Goal: Task Accomplishment & Management: Complete application form

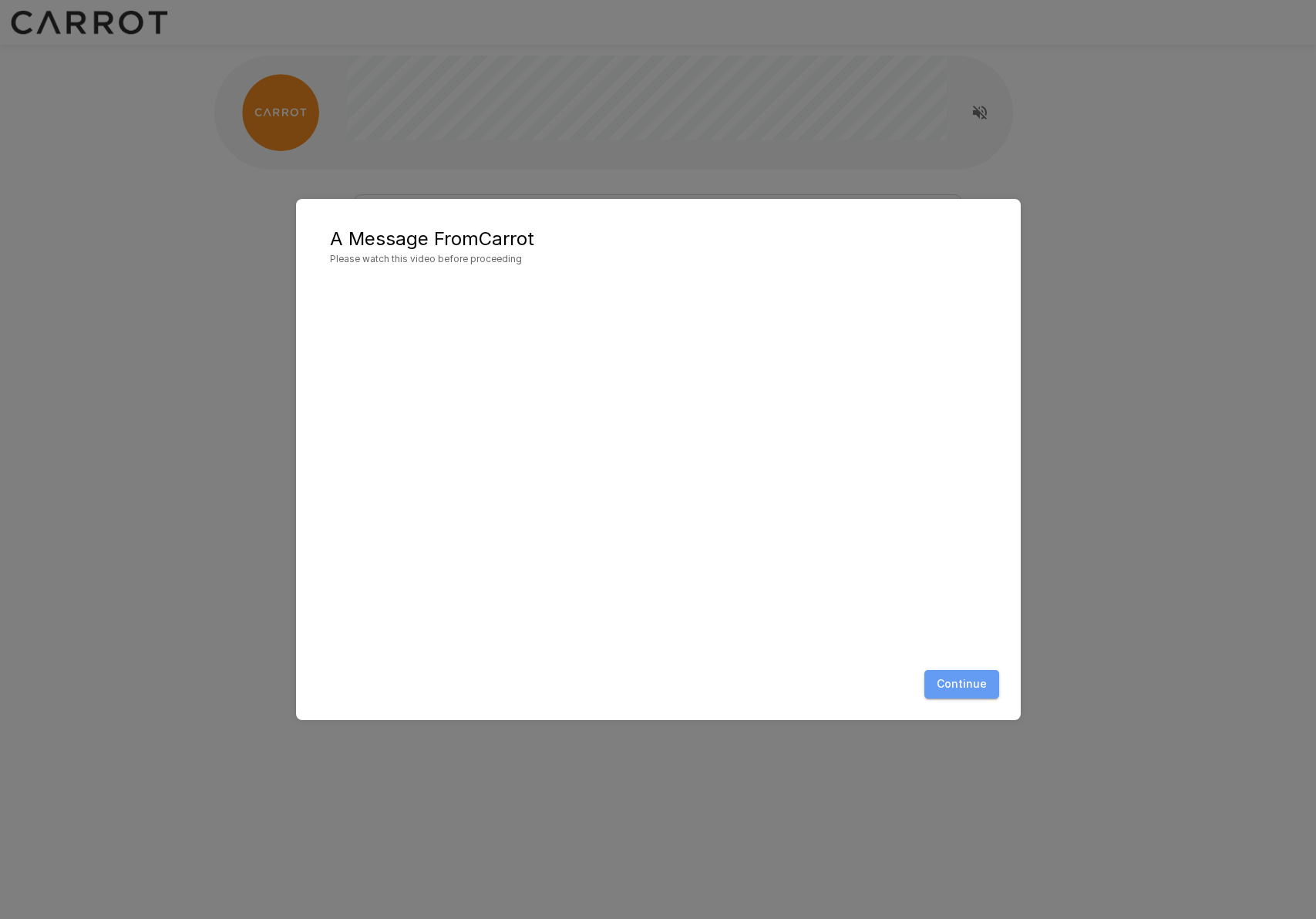
click at [968, 684] on button "Continue" at bounding box center [961, 684] width 74 height 29
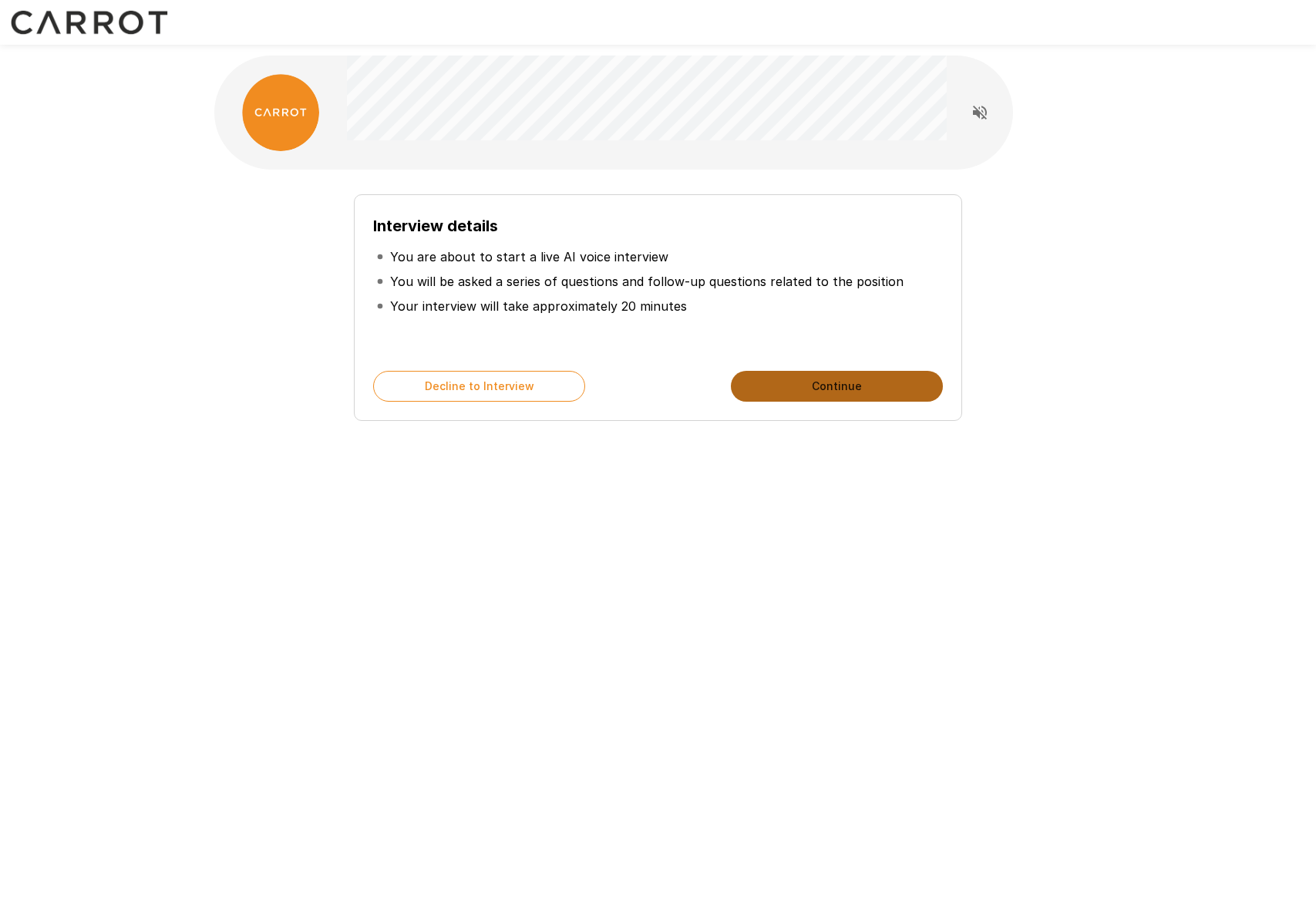
click at [851, 386] on button "Continue" at bounding box center [837, 385] width 212 height 31
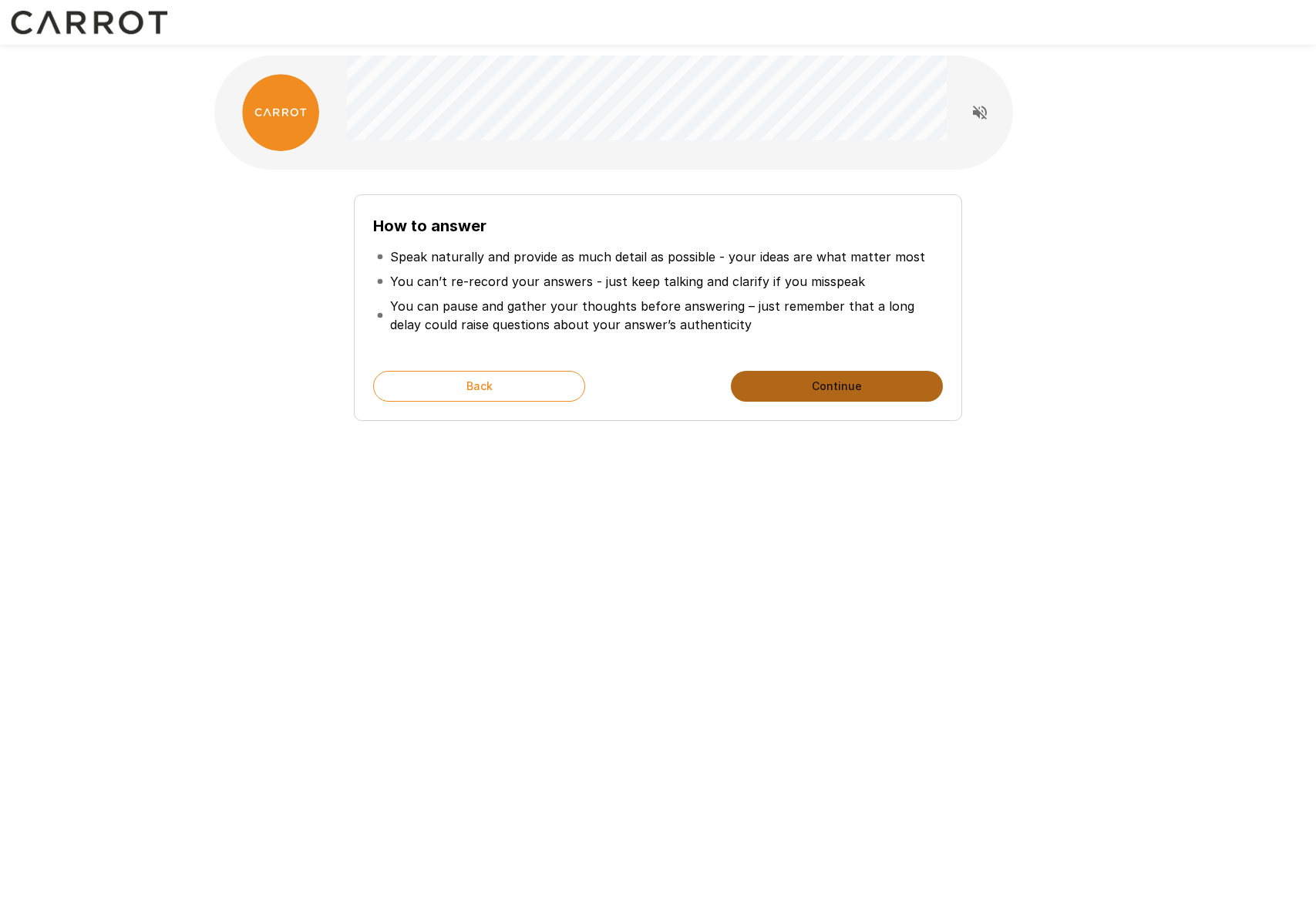
click at [827, 388] on button "Continue" at bounding box center [837, 385] width 212 height 31
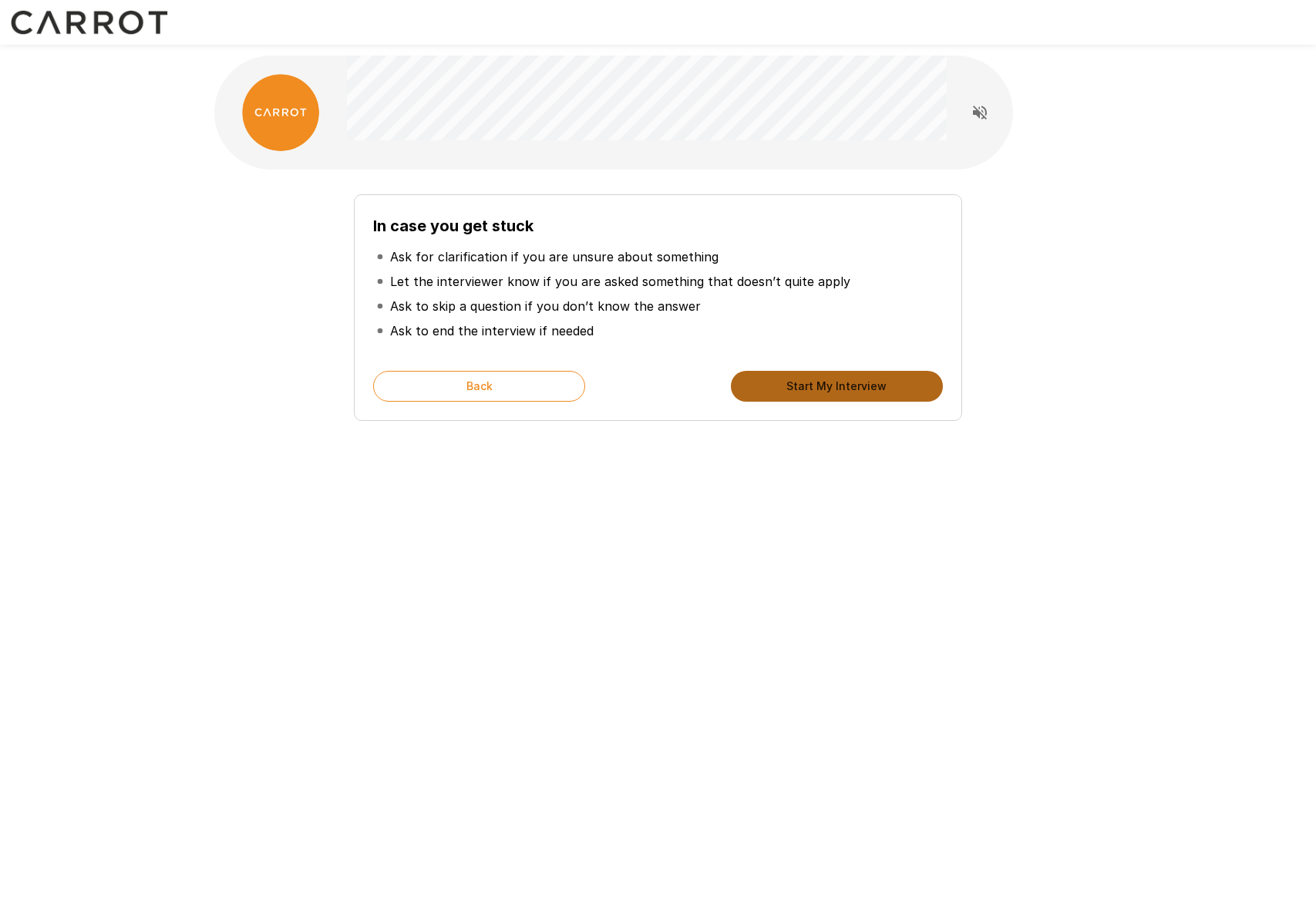
click at [826, 389] on button "Start My Interview" at bounding box center [837, 385] width 212 height 31
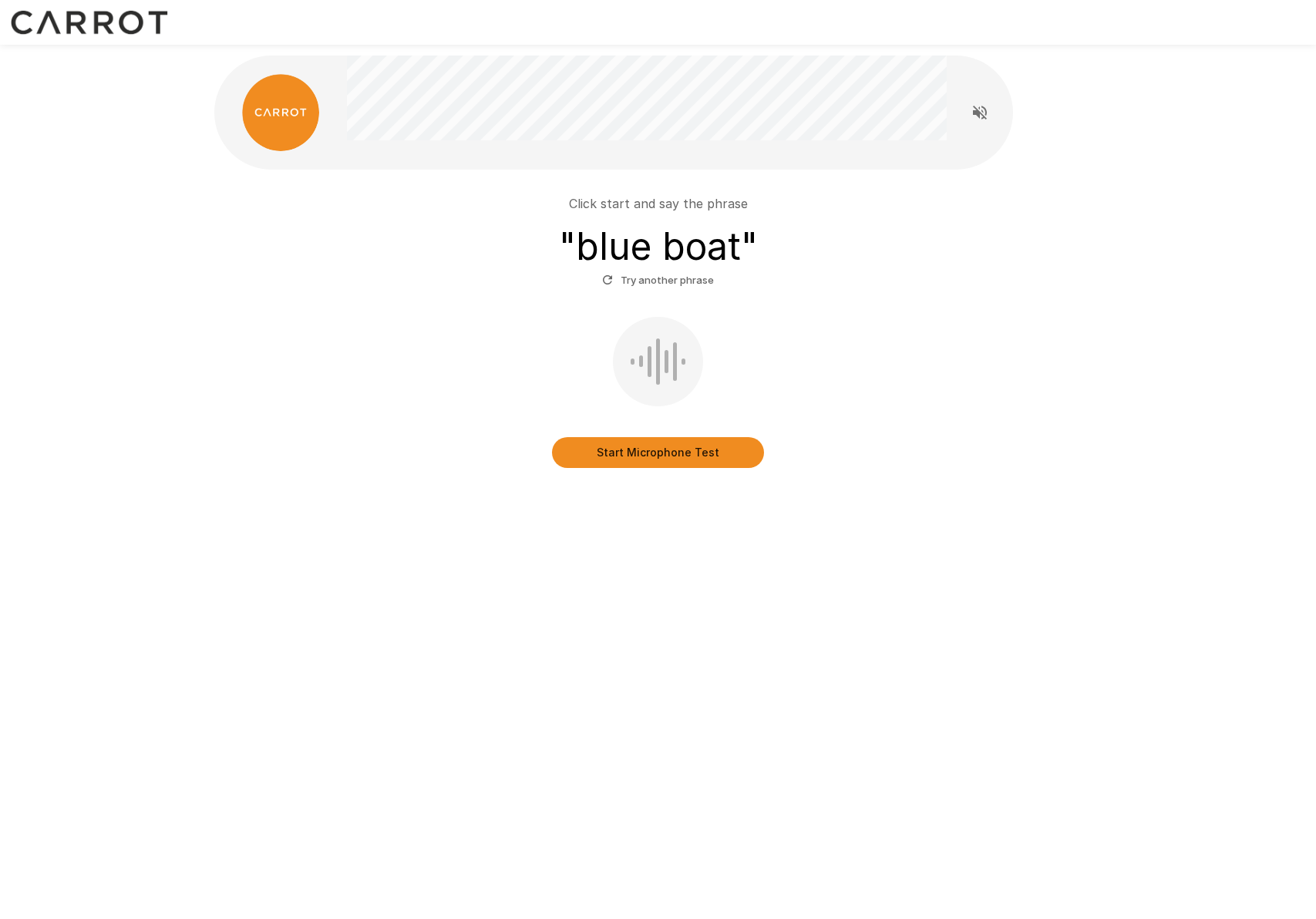
click at [626, 458] on button "Start Microphone Test" at bounding box center [658, 452] width 212 height 31
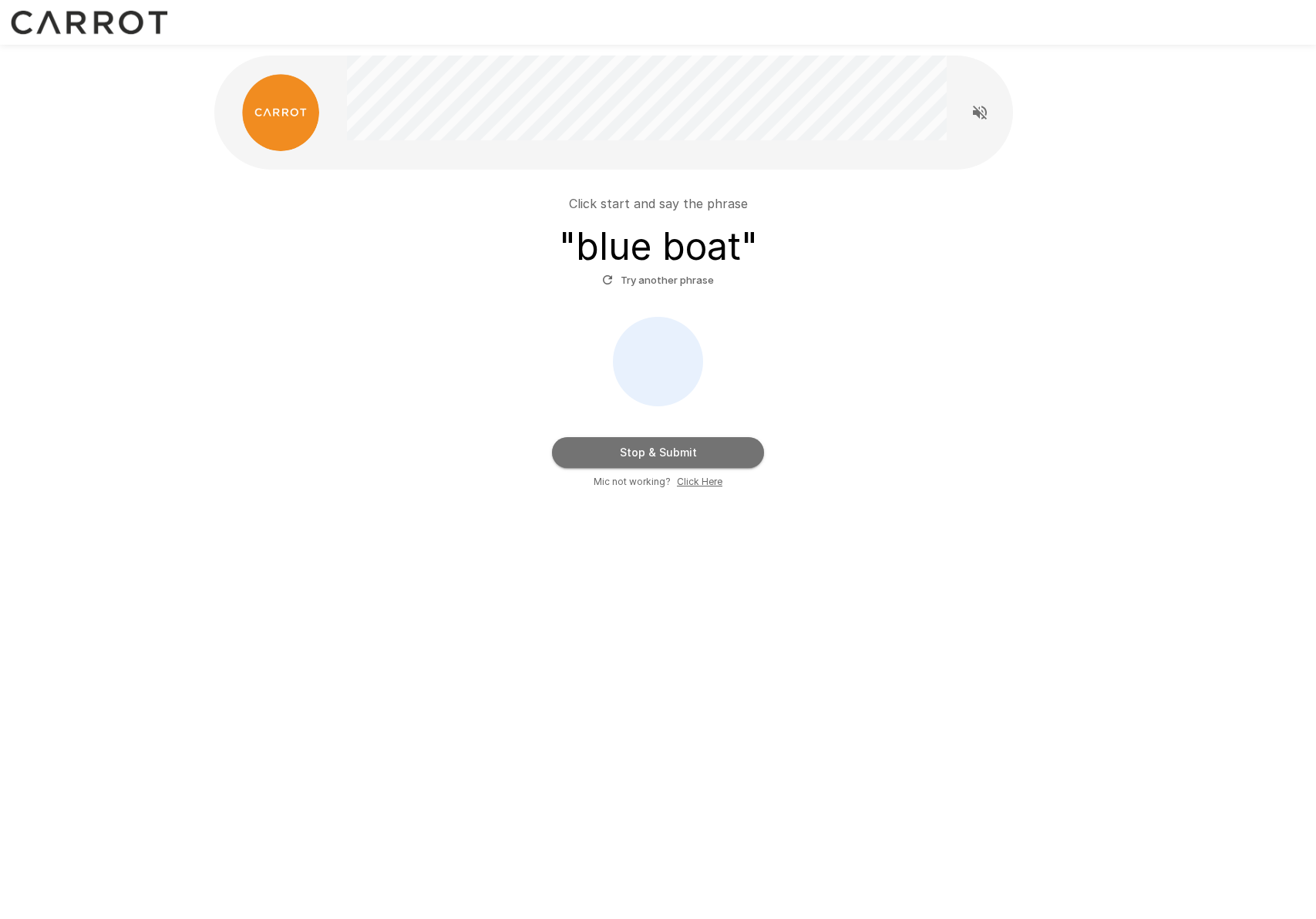
click at [647, 448] on button "Stop & Submit" at bounding box center [658, 452] width 212 height 31
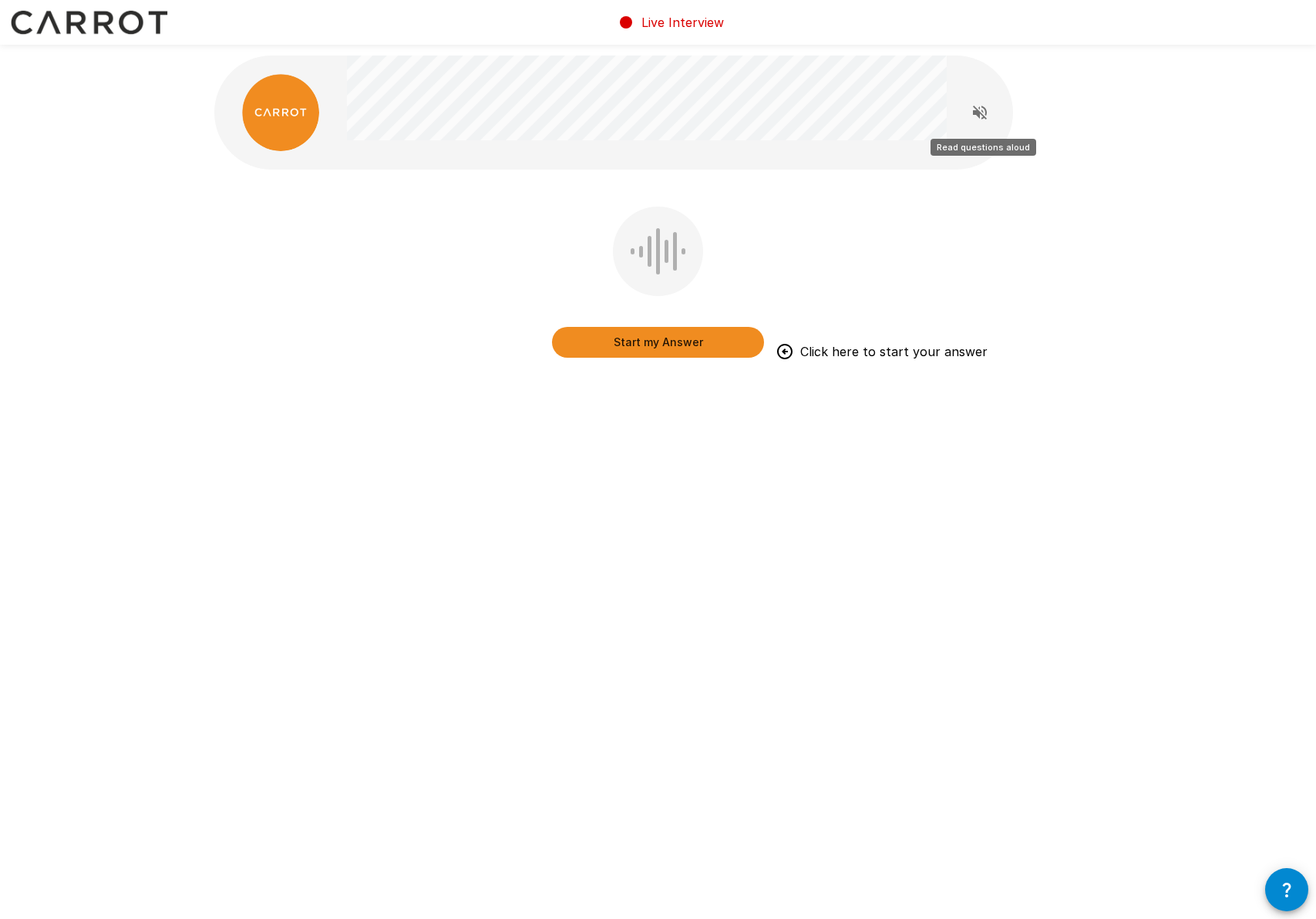
click at [982, 113] on icon "Read questions aloud" at bounding box center [980, 112] width 18 height 18
click at [650, 349] on button "Start my Answer" at bounding box center [658, 342] width 212 height 31
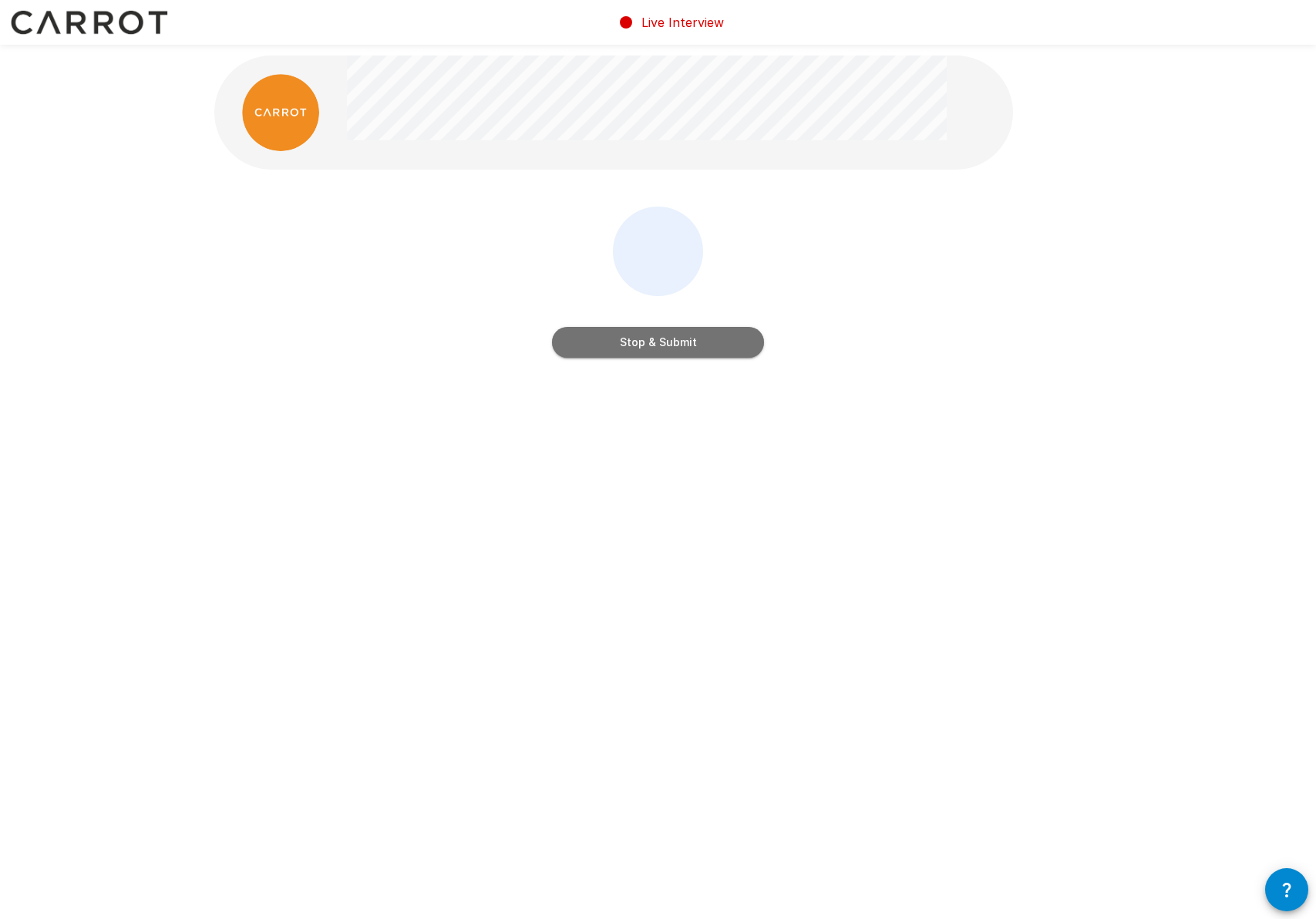
click at [648, 346] on button "Stop & Submit" at bounding box center [658, 342] width 212 height 31
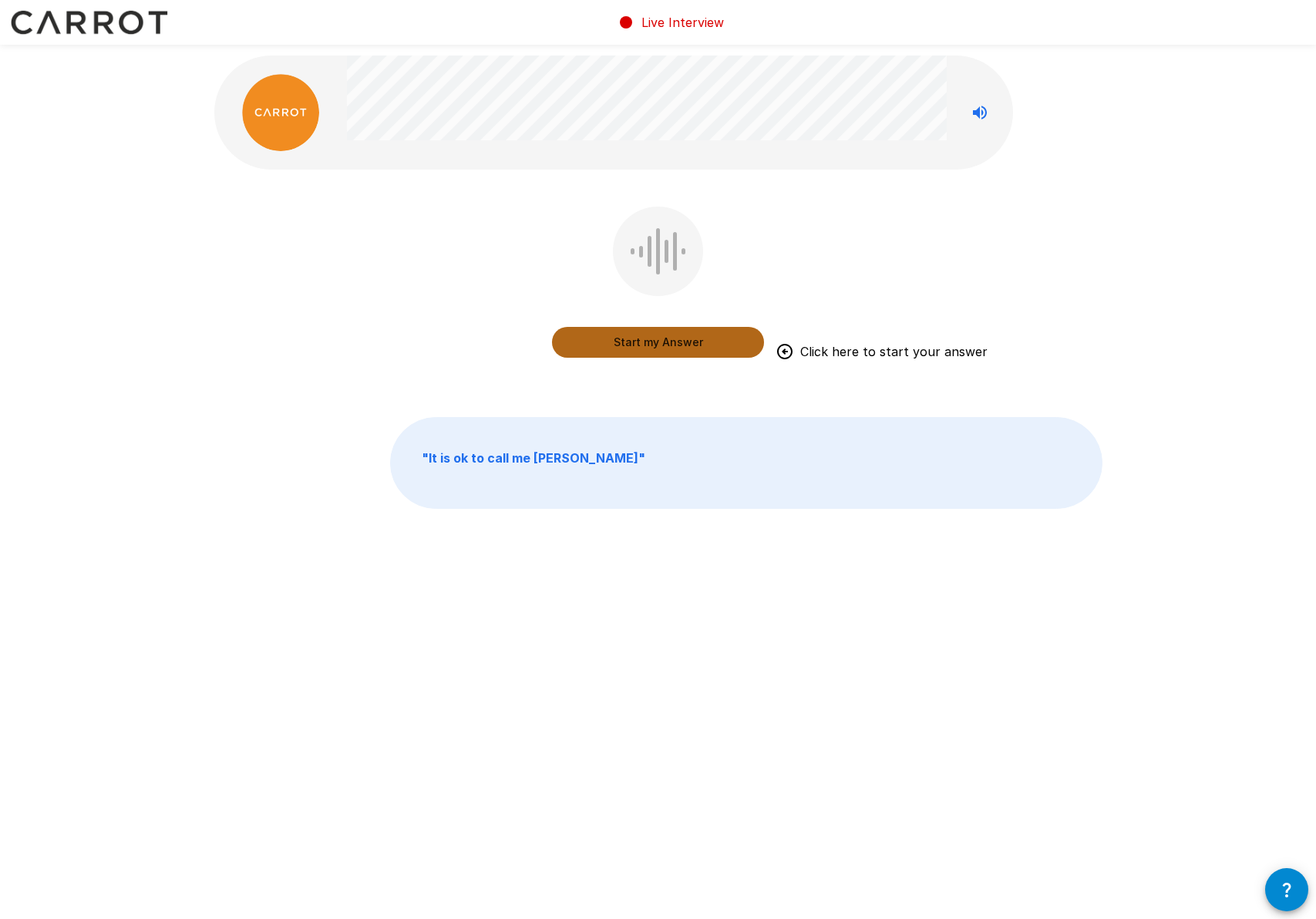
click at [665, 341] on button "Start my Answer" at bounding box center [658, 342] width 212 height 31
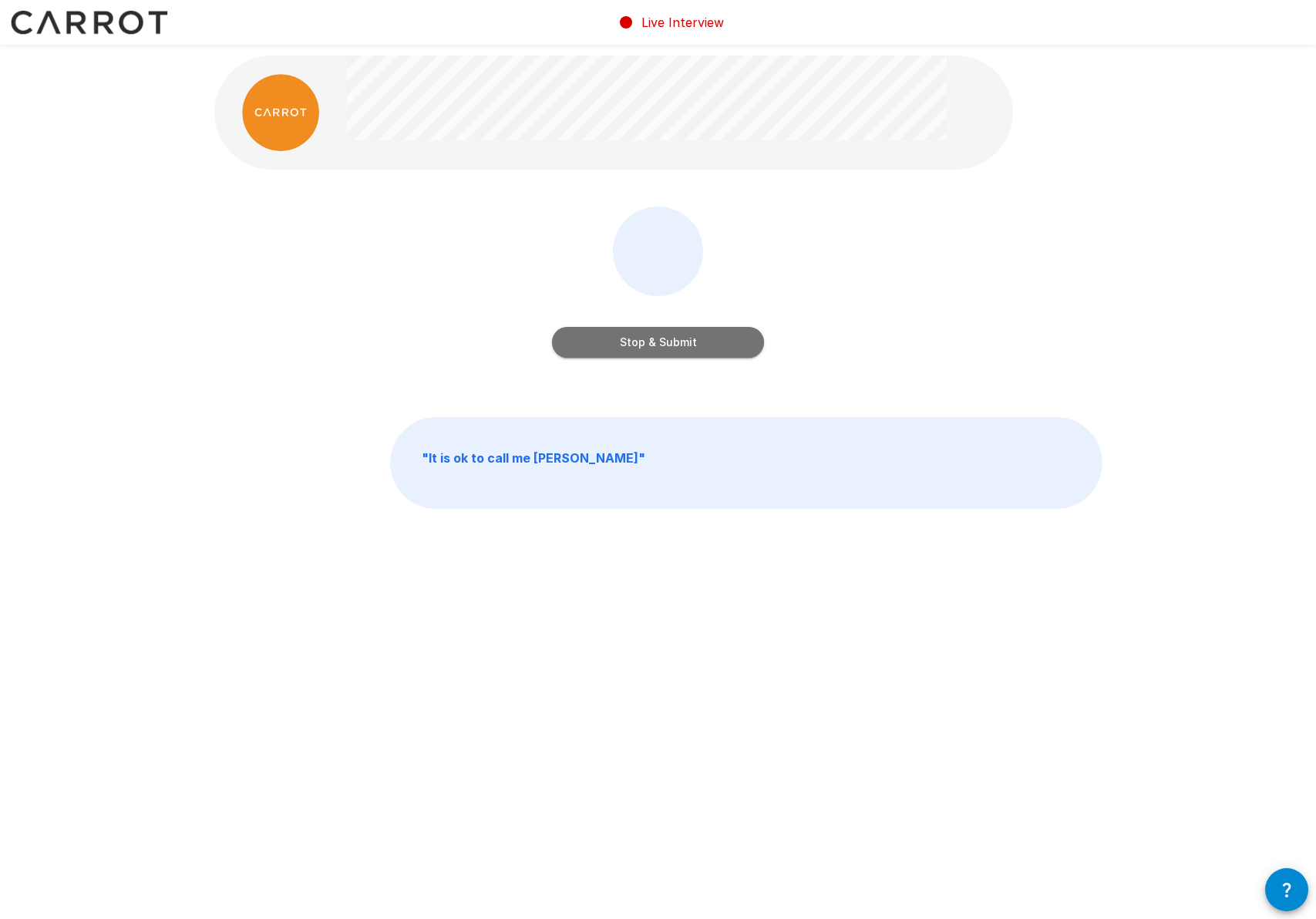
click at [621, 343] on button "Stop & Submit" at bounding box center [658, 342] width 212 height 31
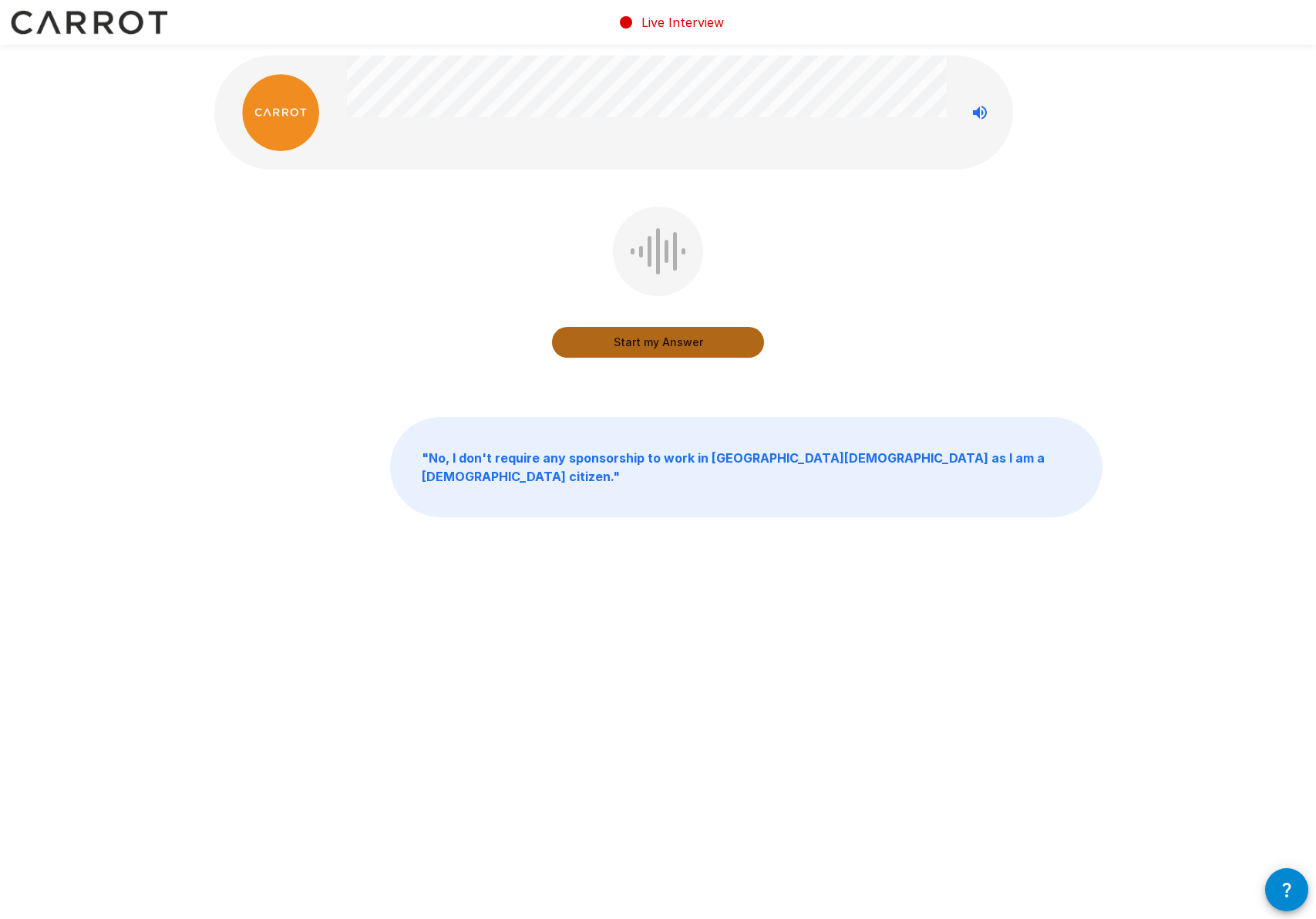
click at [646, 345] on button "Start my Answer" at bounding box center [658, 342] width 212 height 31
click at [660, 338] on button "Stop & Submit" at bounding box center [658, 342] width 212 height 31
click at [658, 343] on button "Start my Answer" at bounding box center [658, 342] width 212 height 31
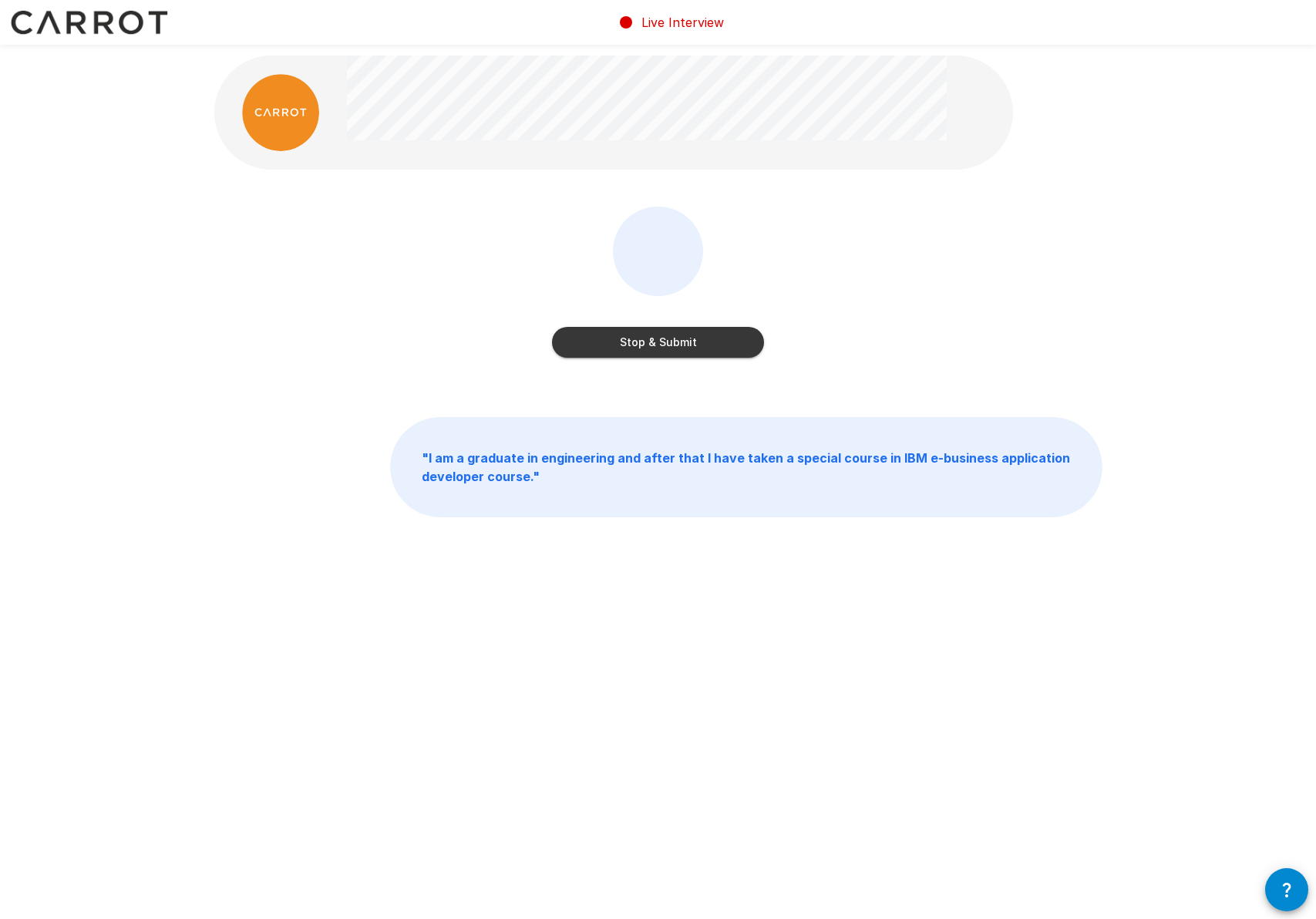
click at [661, 343] on button "Stop & Submit" at bounding box center [658, 342] width 212 height 31
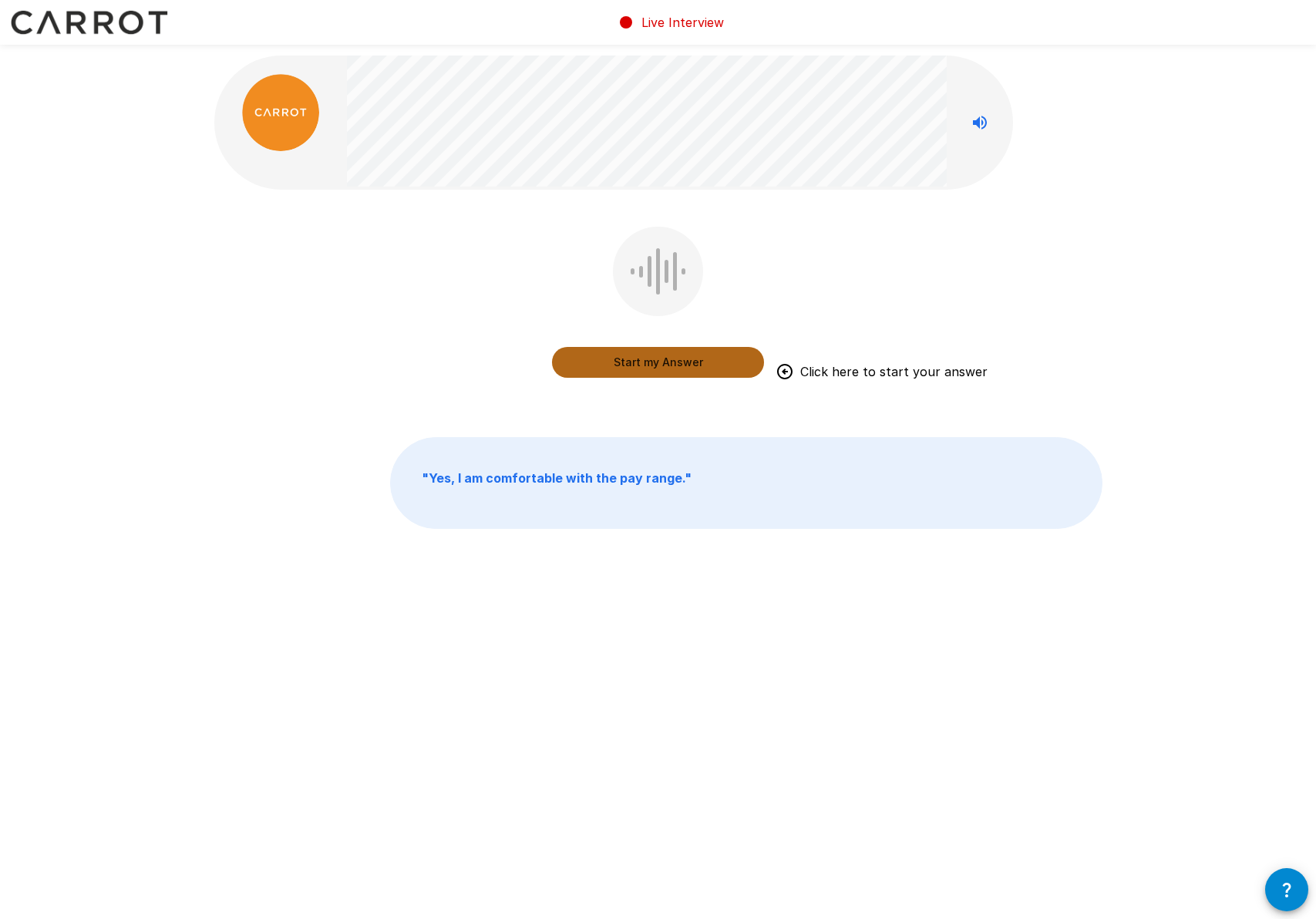
click at [626, 363] on button "Start my Answer" at bounding box center [658, 362] width 212 height 31
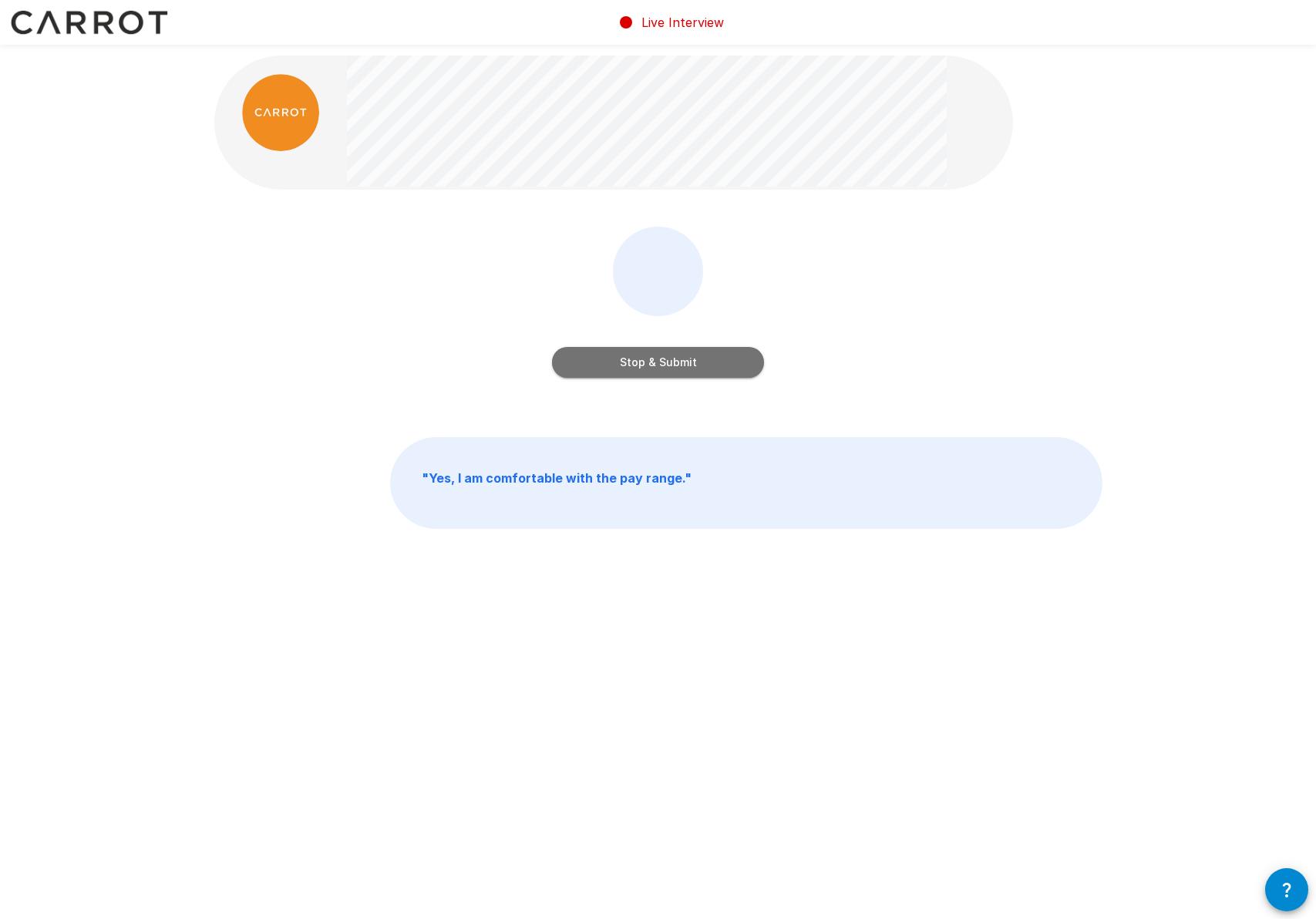
click at [658, 357] on button "Stop & Submit" at bounding box center [658, 362] width 212 height 31
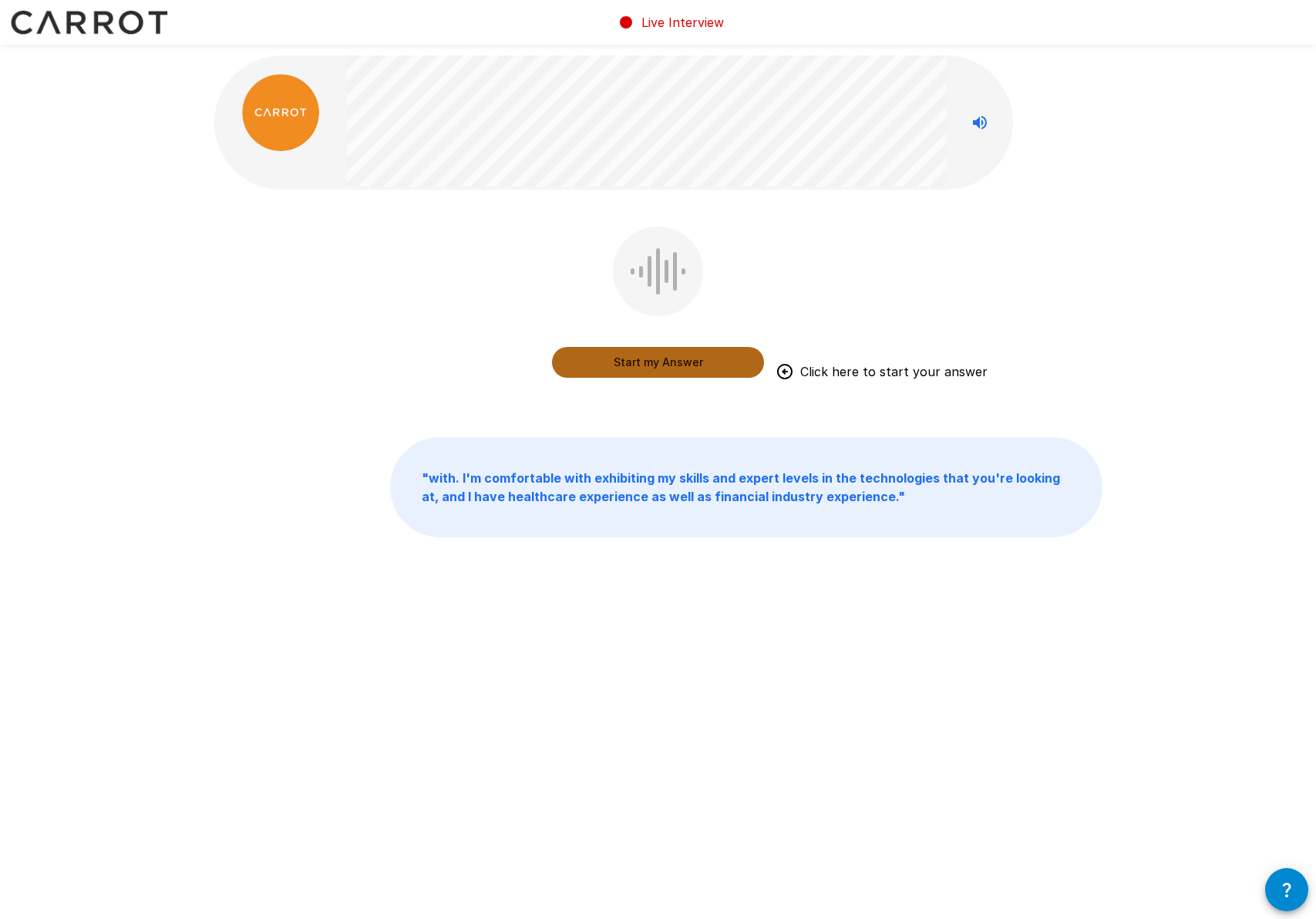
click at [652, 365] on button "Start my Answer" at bounding box center [658, 362] width 212 height 31
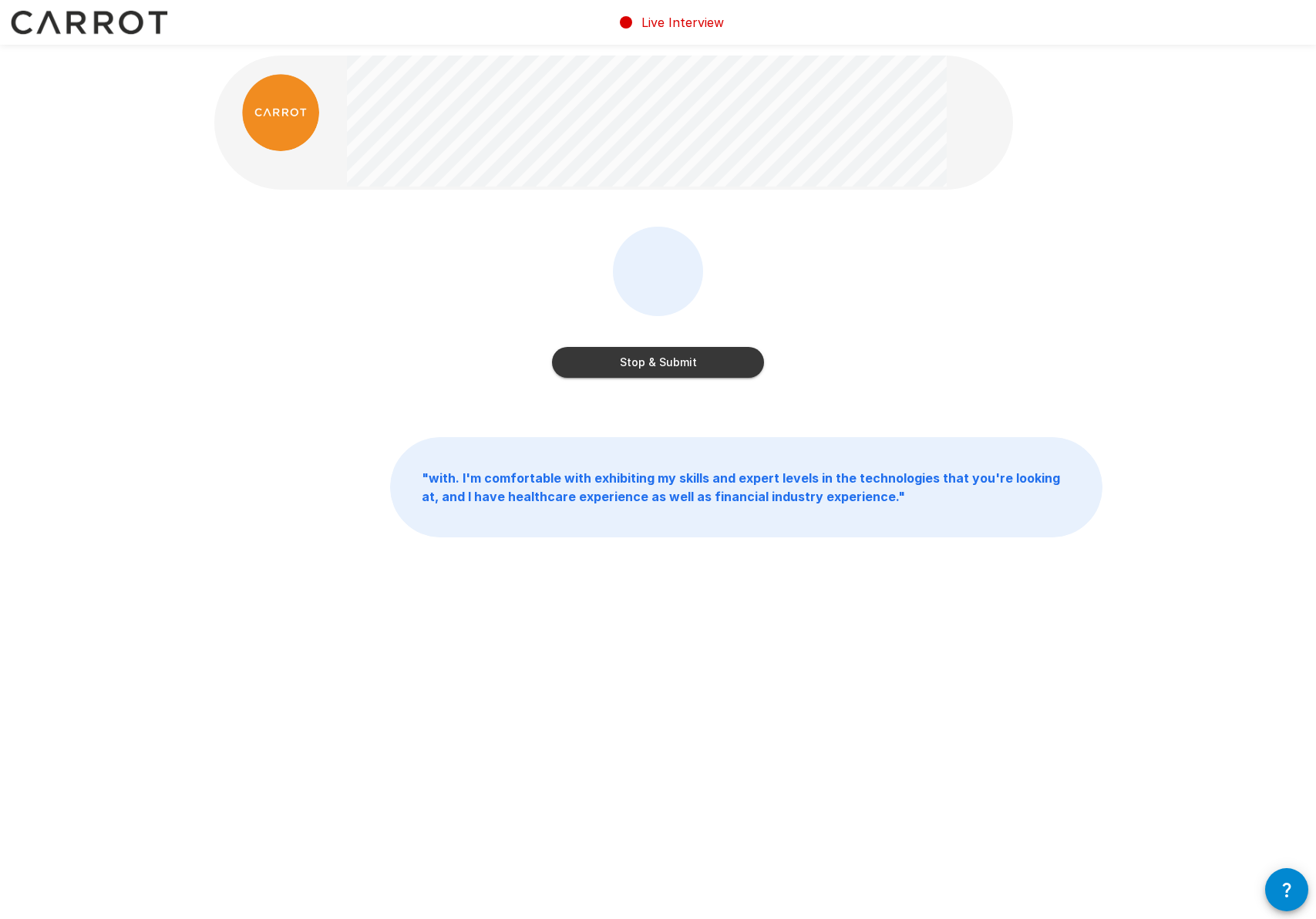
click at [665, 359] on button "Stop & Submit" at bounding box center [658, 362] width 212 height 31
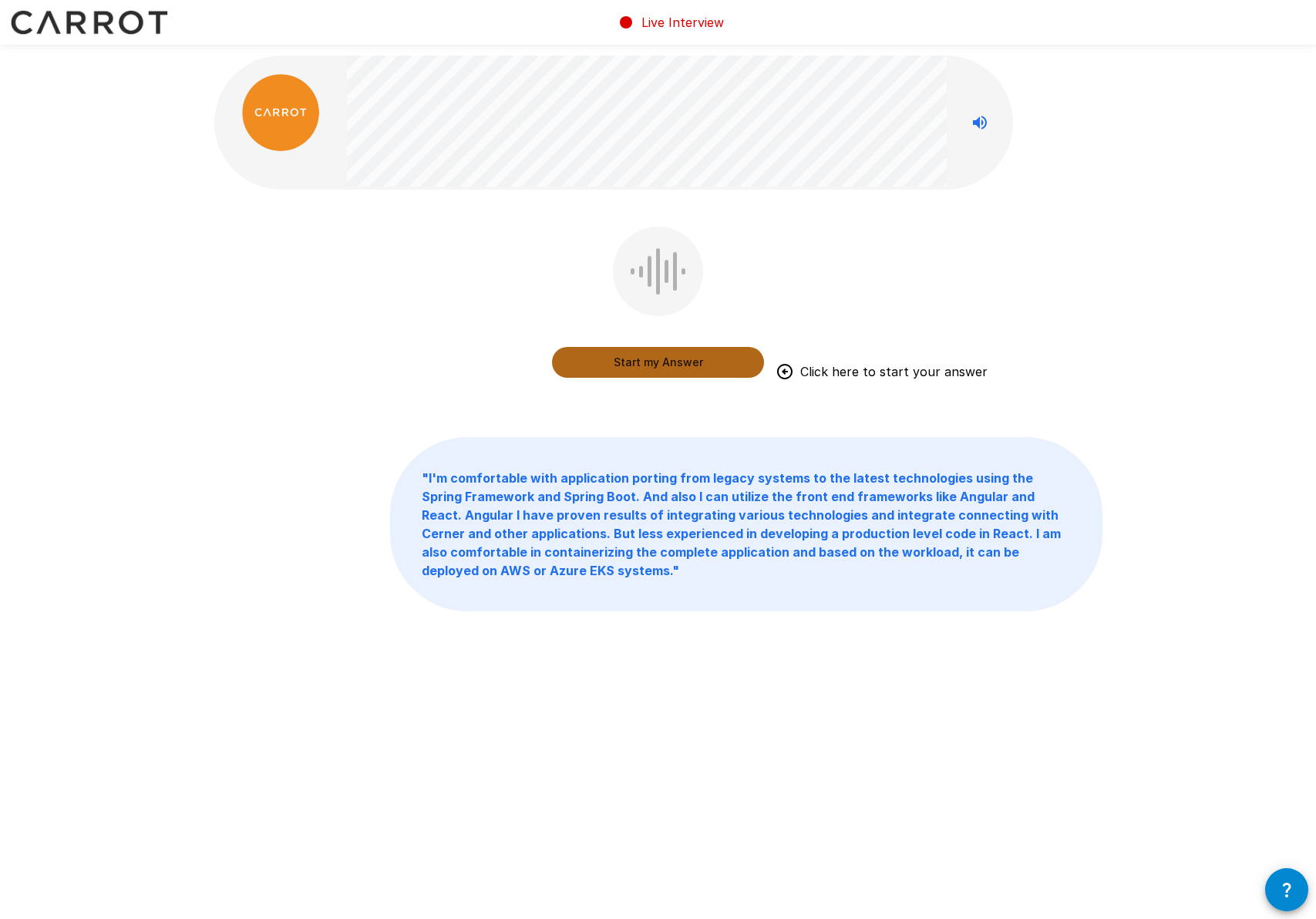
click at [636, 363] on button "Start my Answer" at bounding box center [658, 362] width 212 height 31
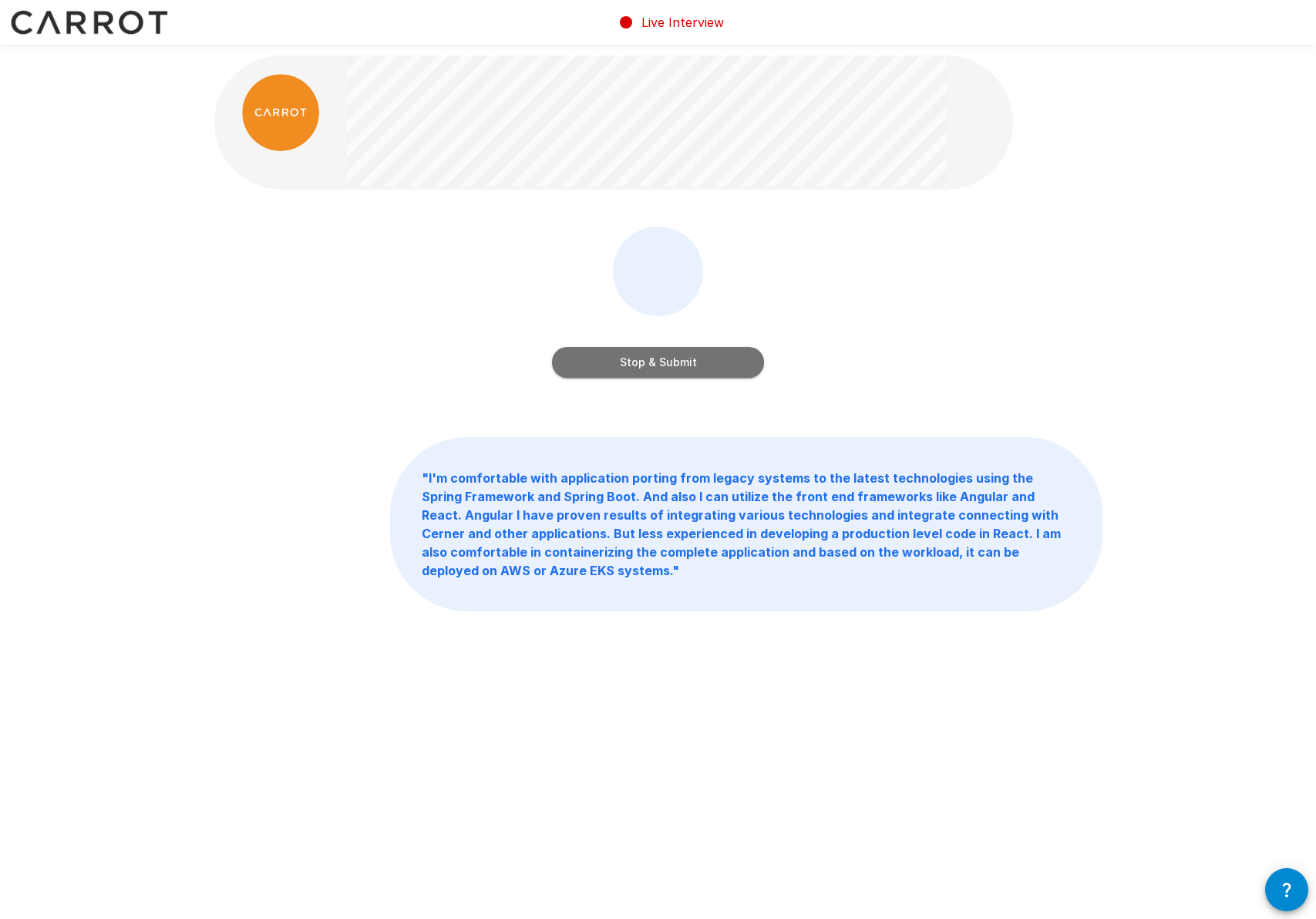
click at [674, 365] on button "Stop & Submit" at bounding box center [658, 362] width 212 height 31
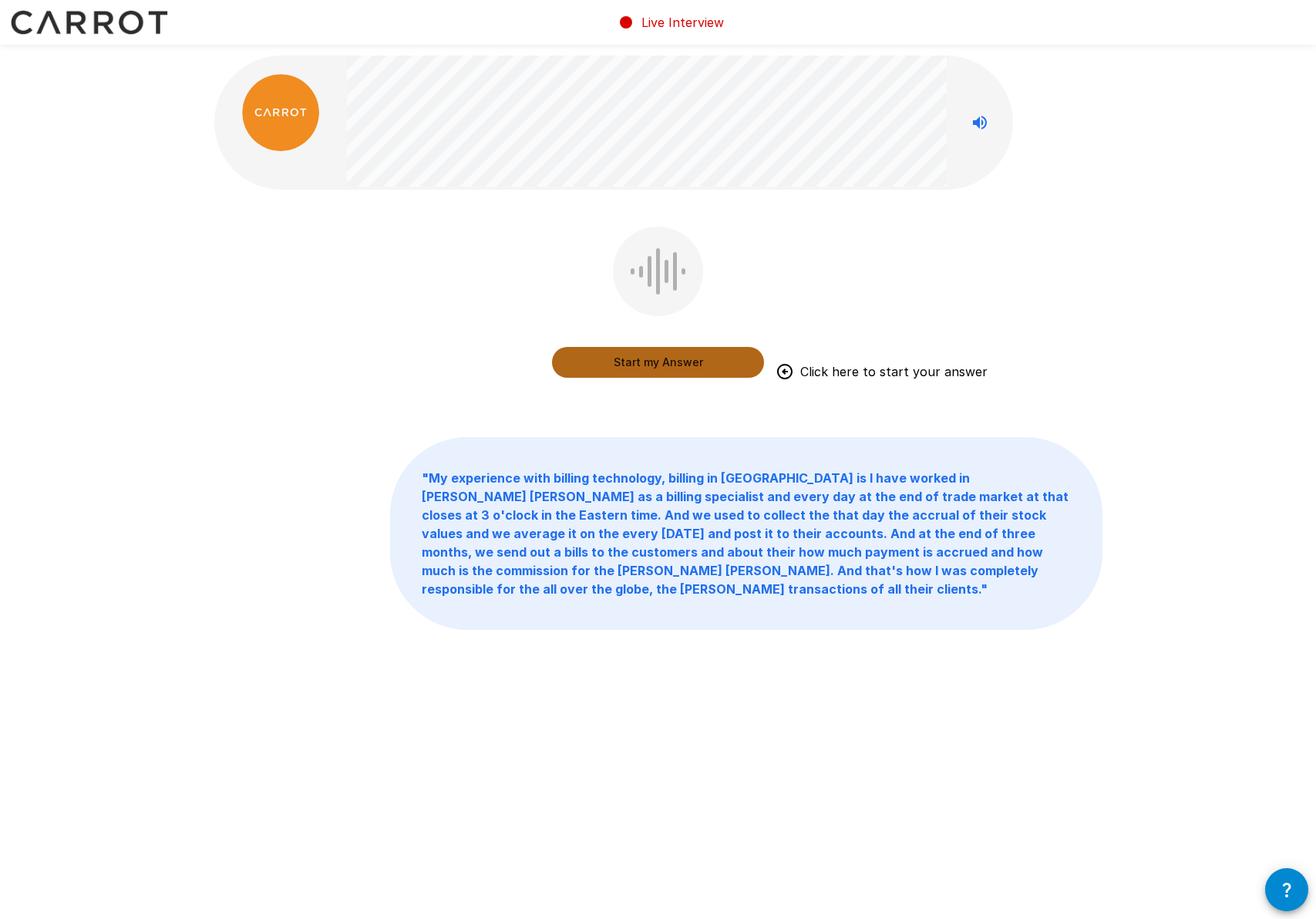
click at [640, 364] on button "Start my Answer" at bounding box center [658, 362] width 212 height 31
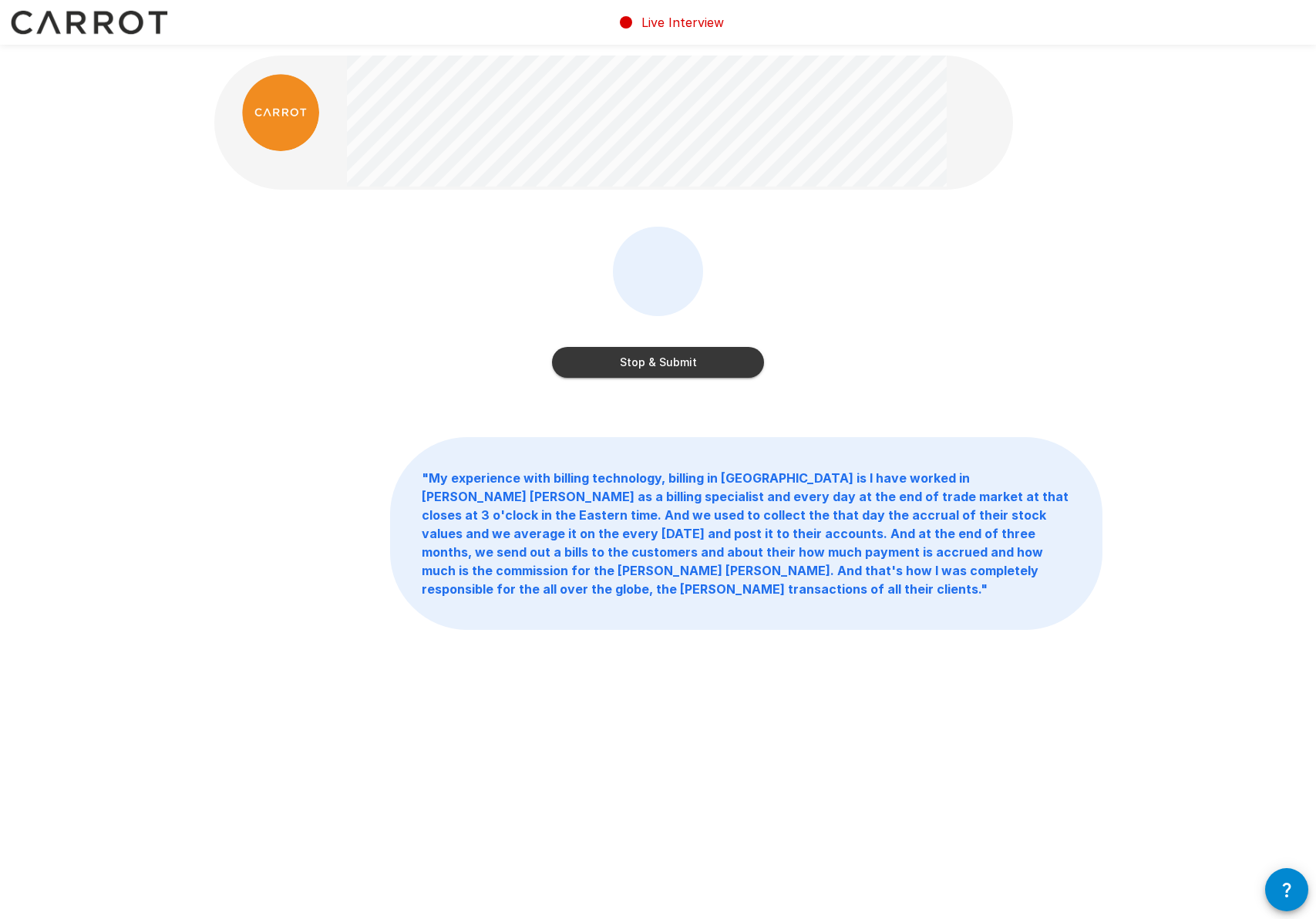
click at [638, 367] on button "Stop & Submit" at bounding box center [658, 362] width 212 height 31
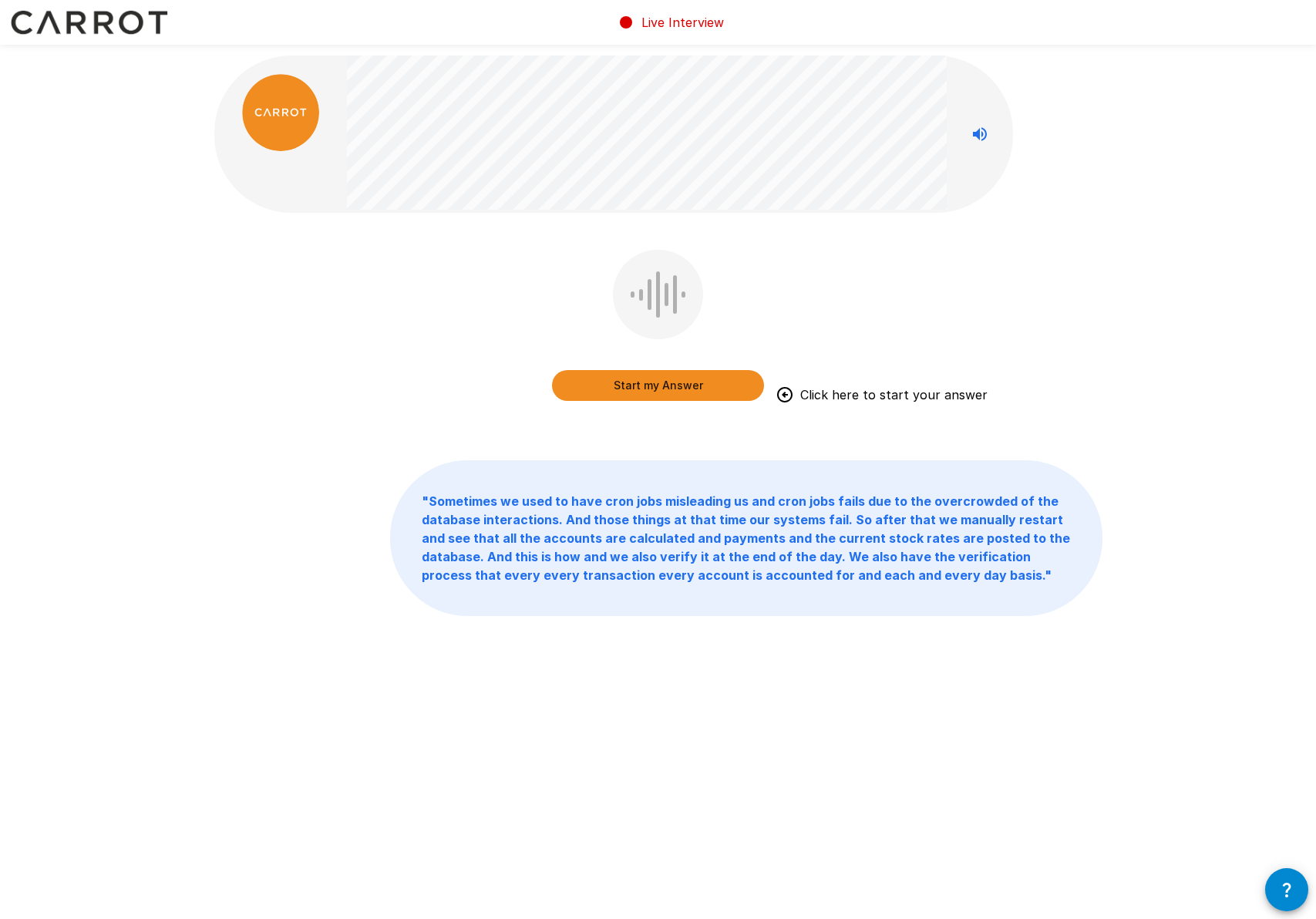
click at [671, 388] on button "Start my Answer" at bounding box center [658, 385] width 212 height 31
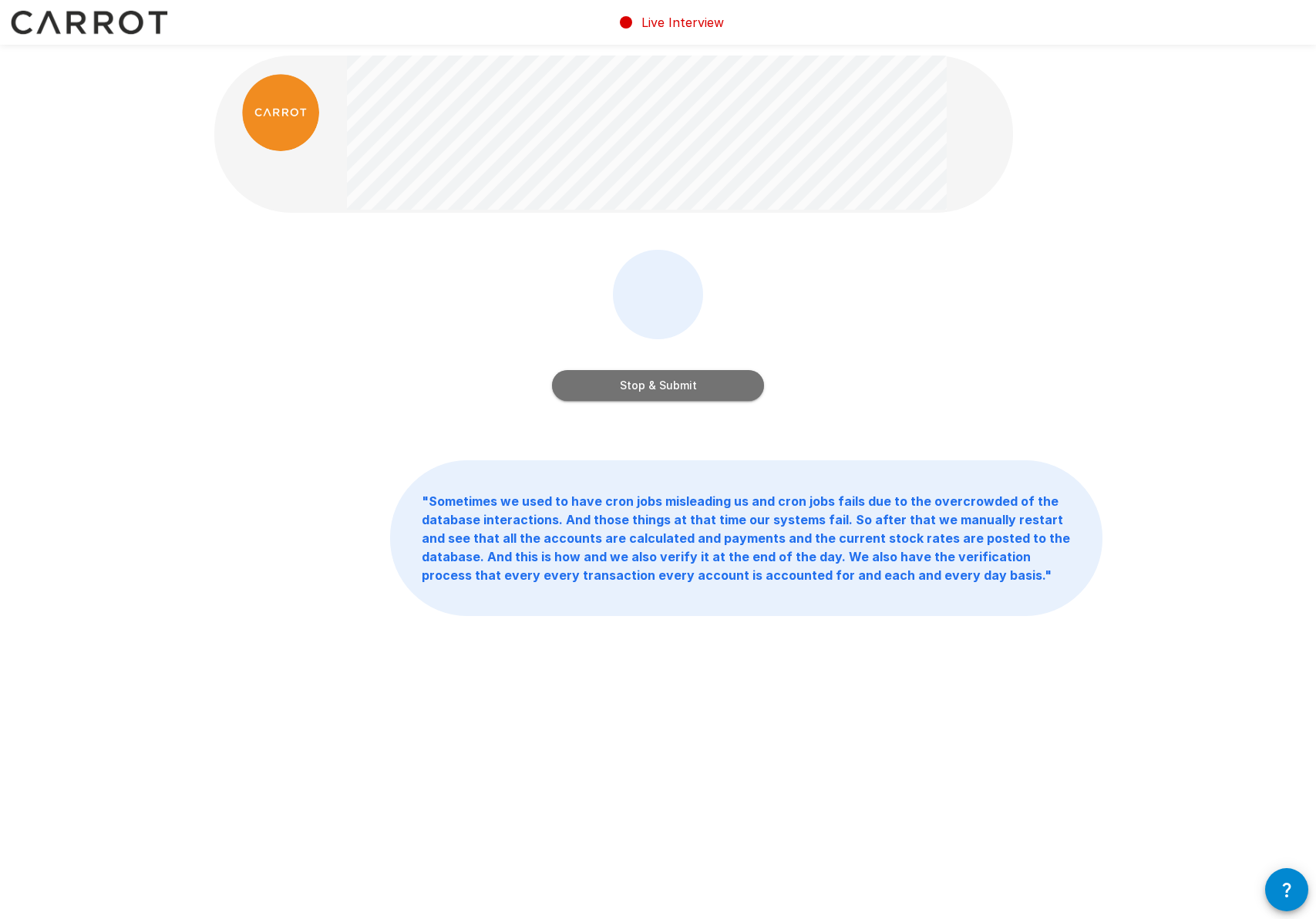
click at [646, 392] on button "Stop & Submit" at bounding box center [658, 385] width 212 height 31
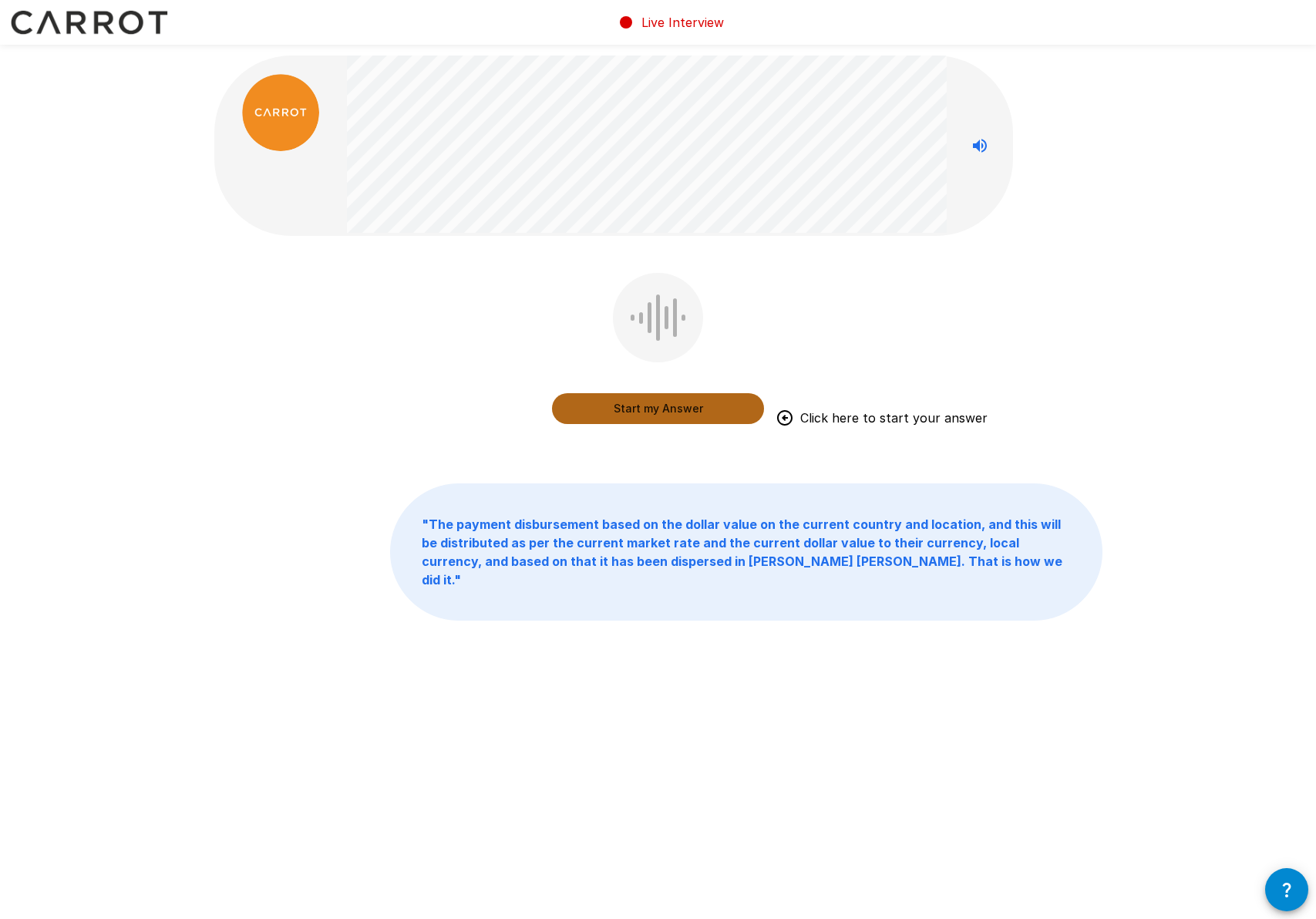
click at [655, 408] on button "Start my Answer" at bounding box center [658, 408] width 212 height 31
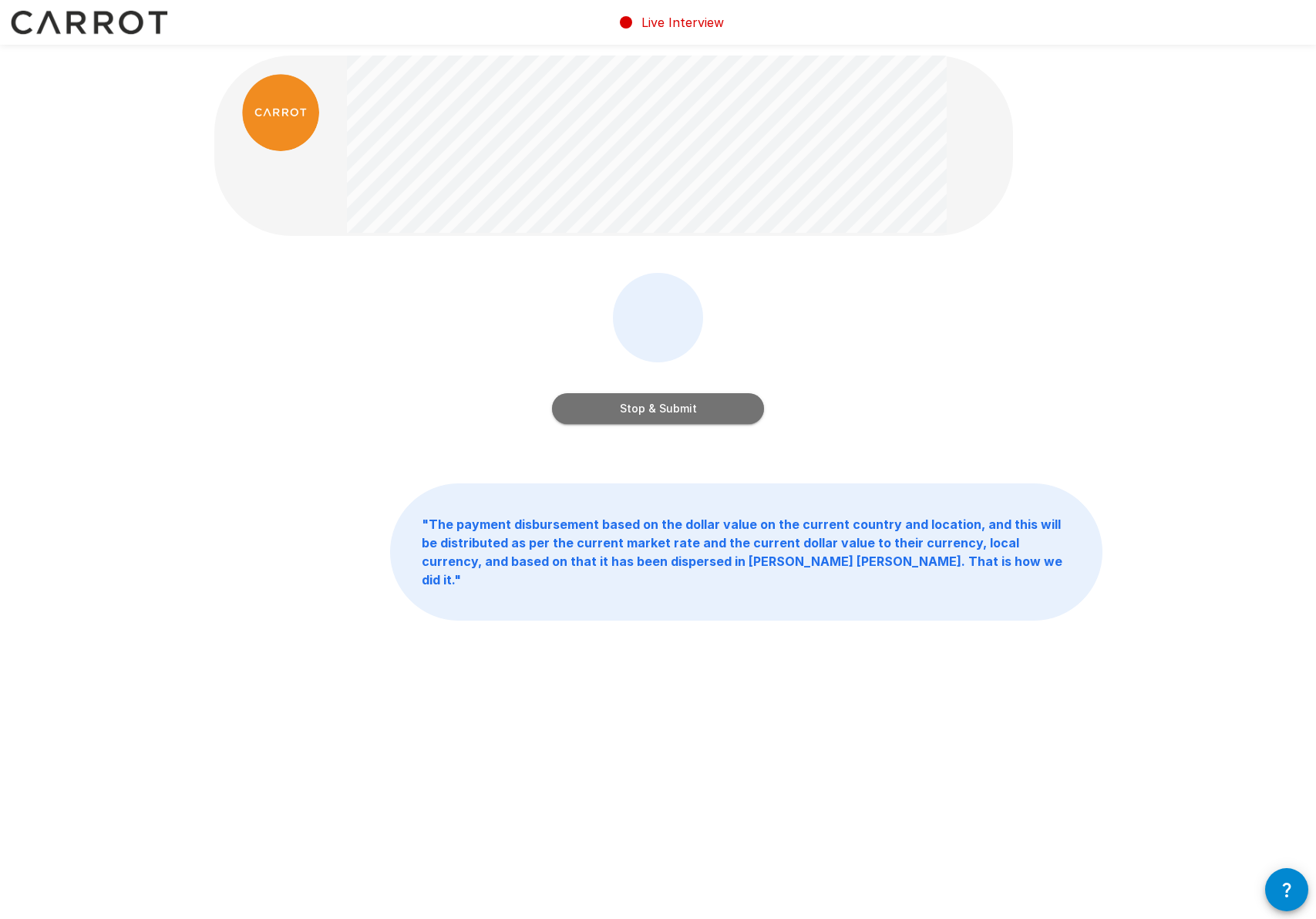
click at [683, 408] on button "Stop & Submit" at bounding box center [658, 408] width 212 height 31
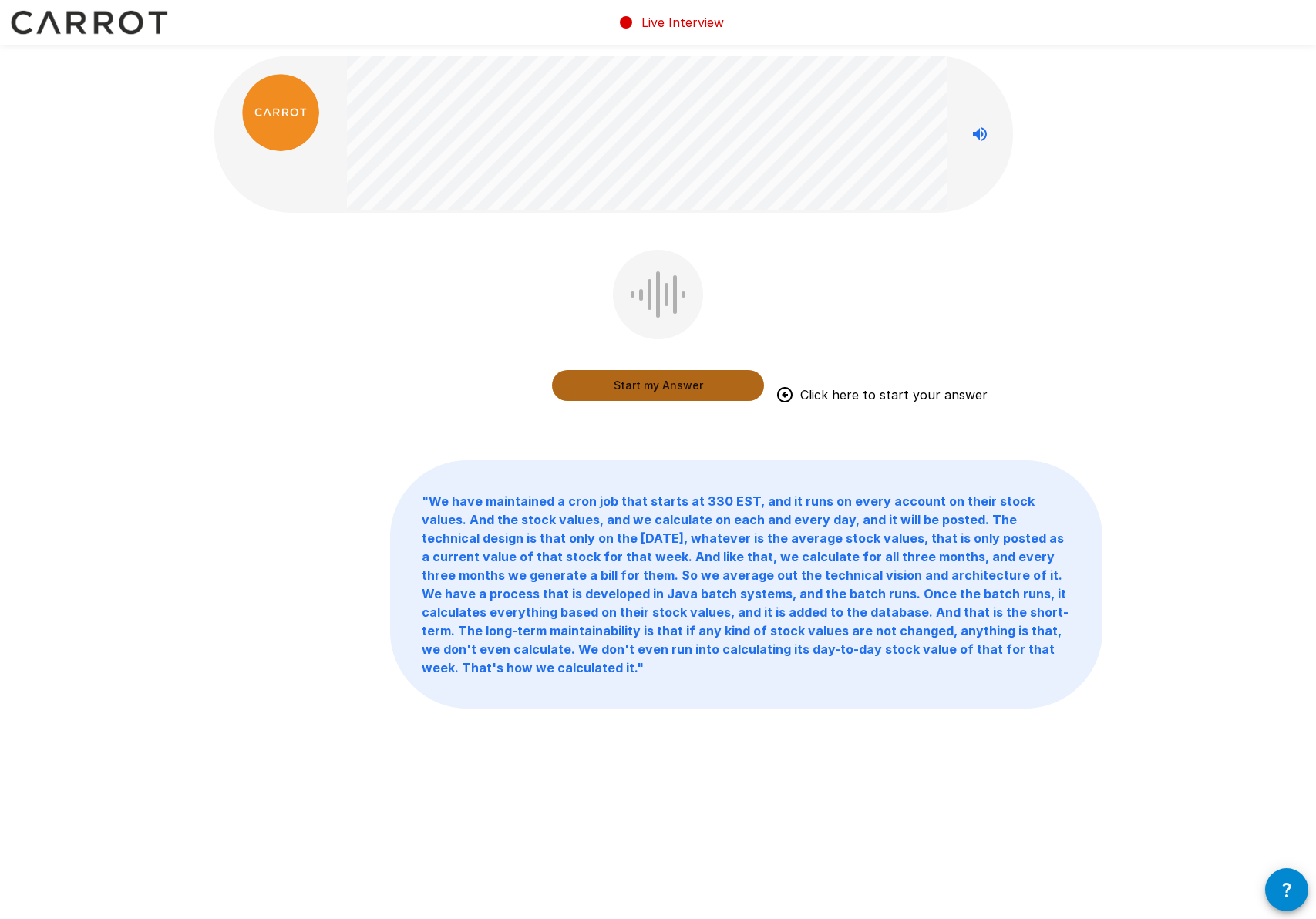
click at [650, 383] on button "Start my Answer" at bounding box center [658, 385] width 212 height 31
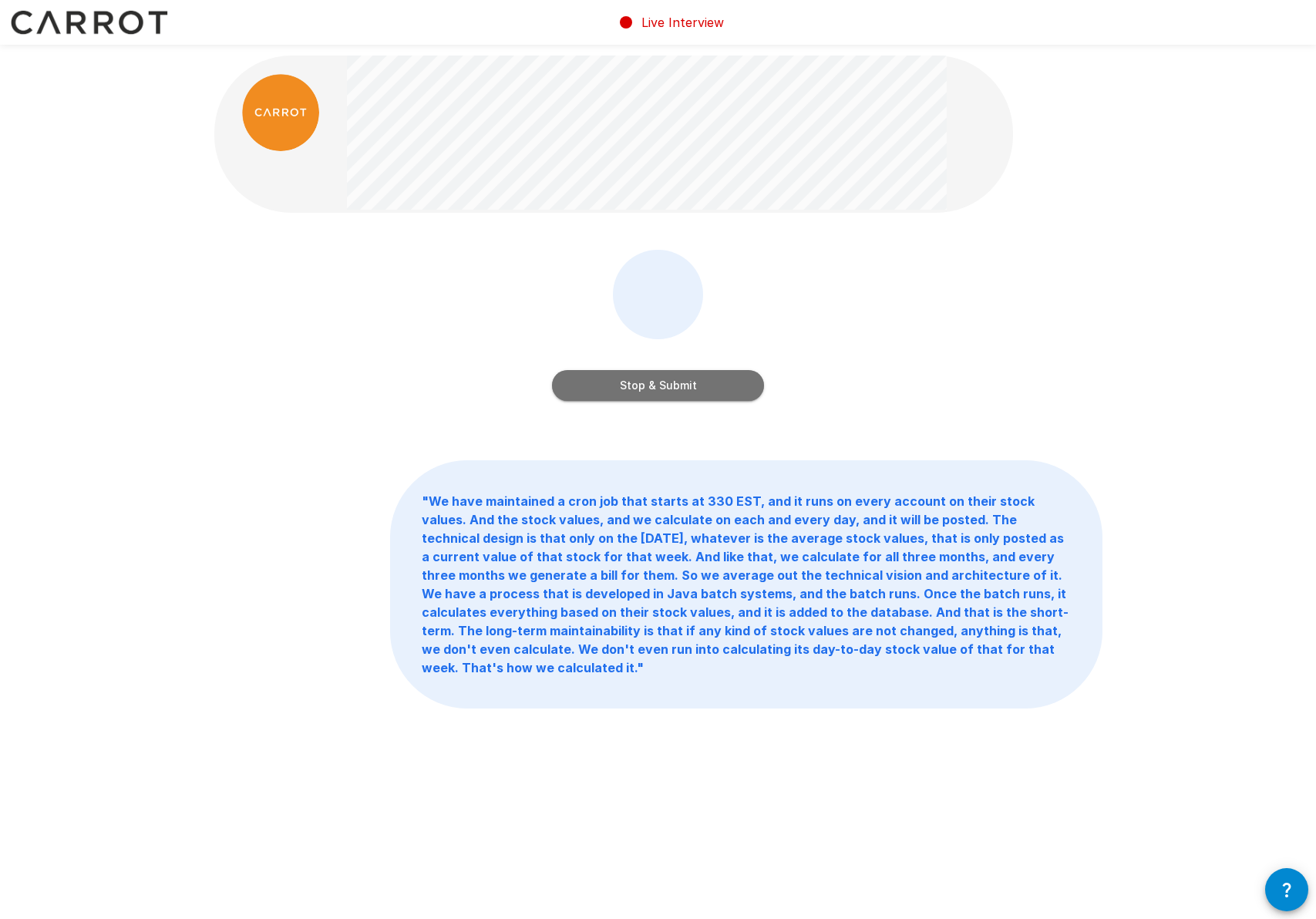
click at [669, 391] on button "Stop & Submit" at bounding box center [658, 385] width 212 height 31
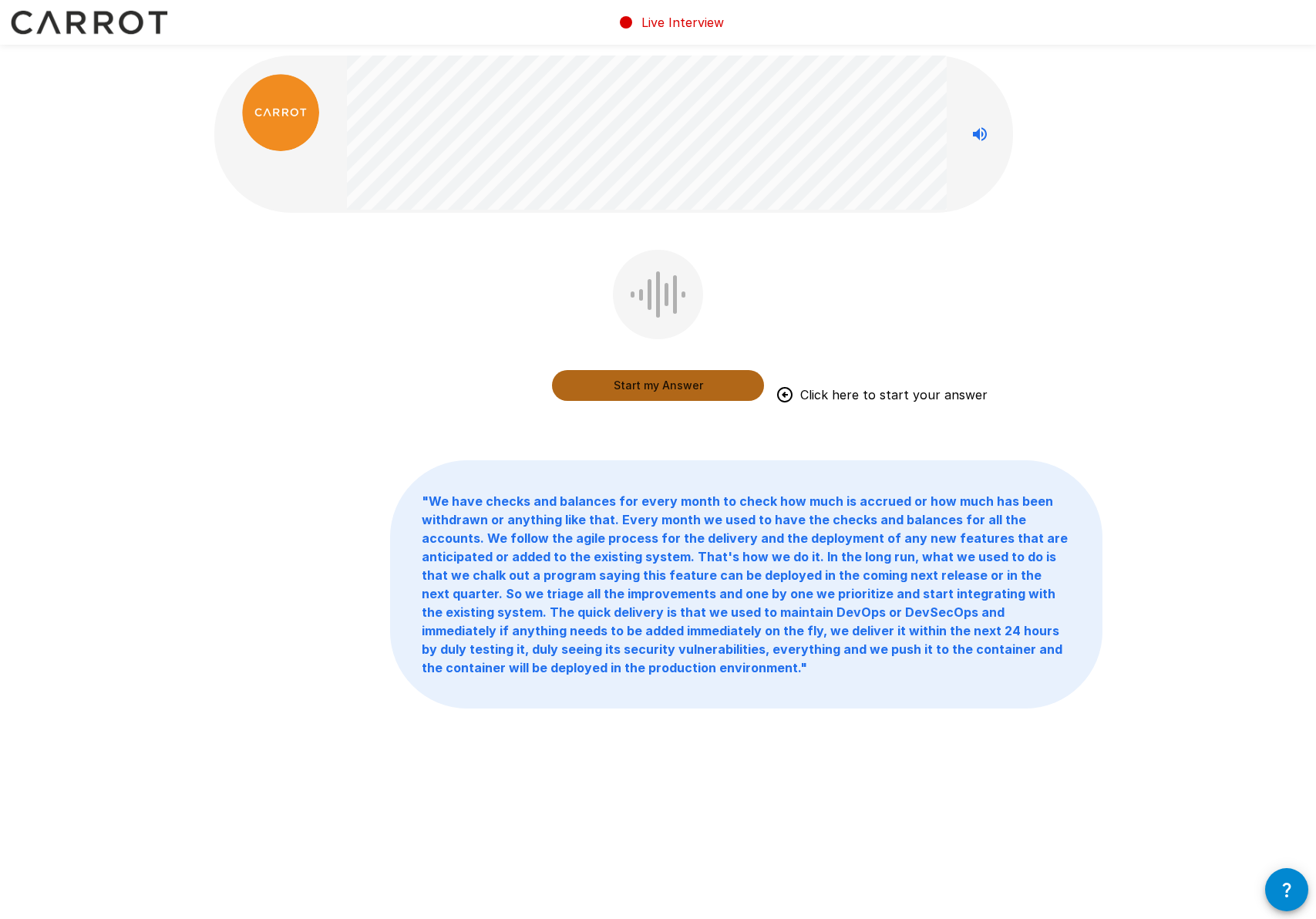
click at [630, 386] on button "Start my Answer" at bounding box center [658, 385] width 212 height 31
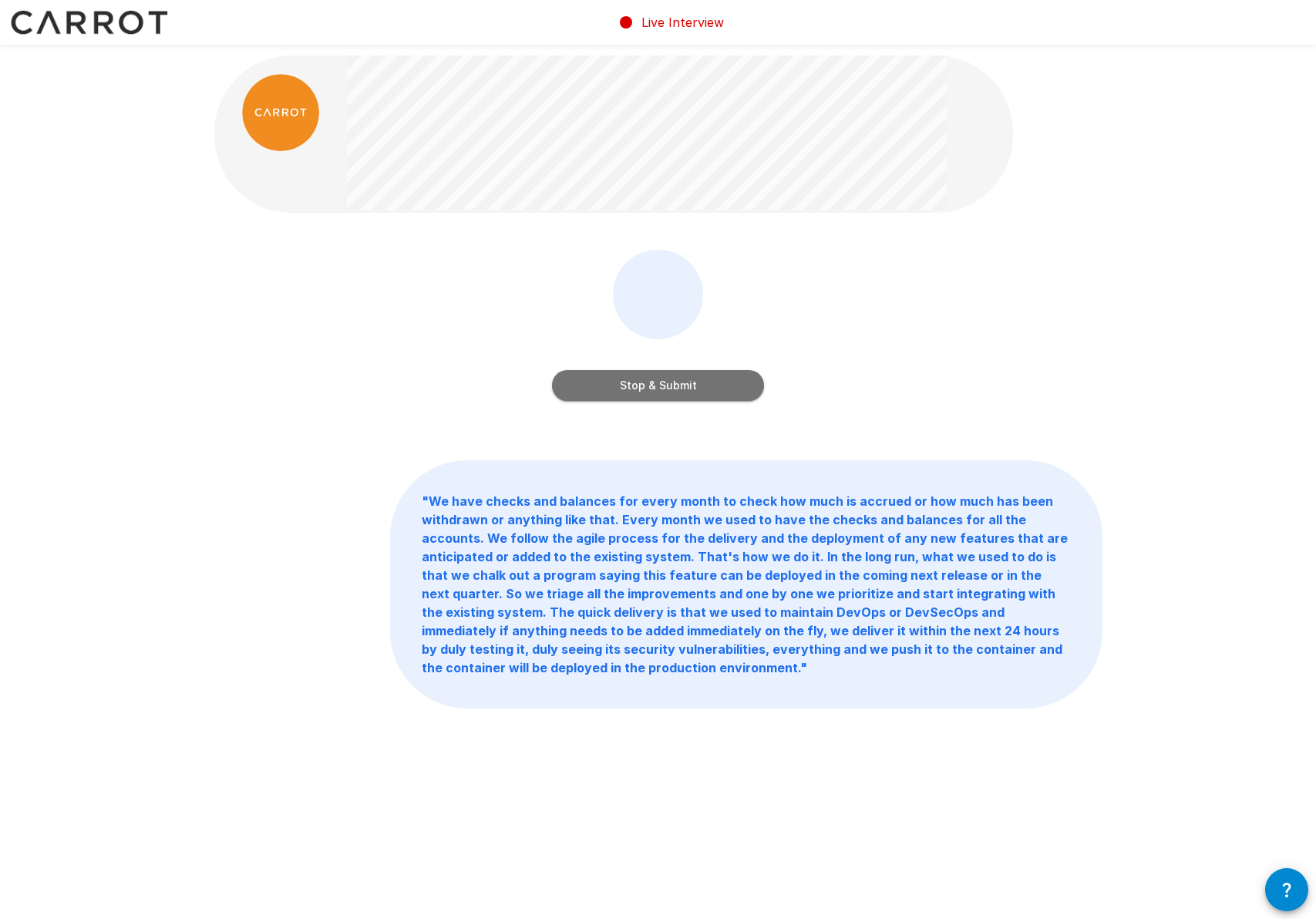
click at [631, 379] on button "Stop & Submit" at bounding box center [658, 385] width 212 height 31
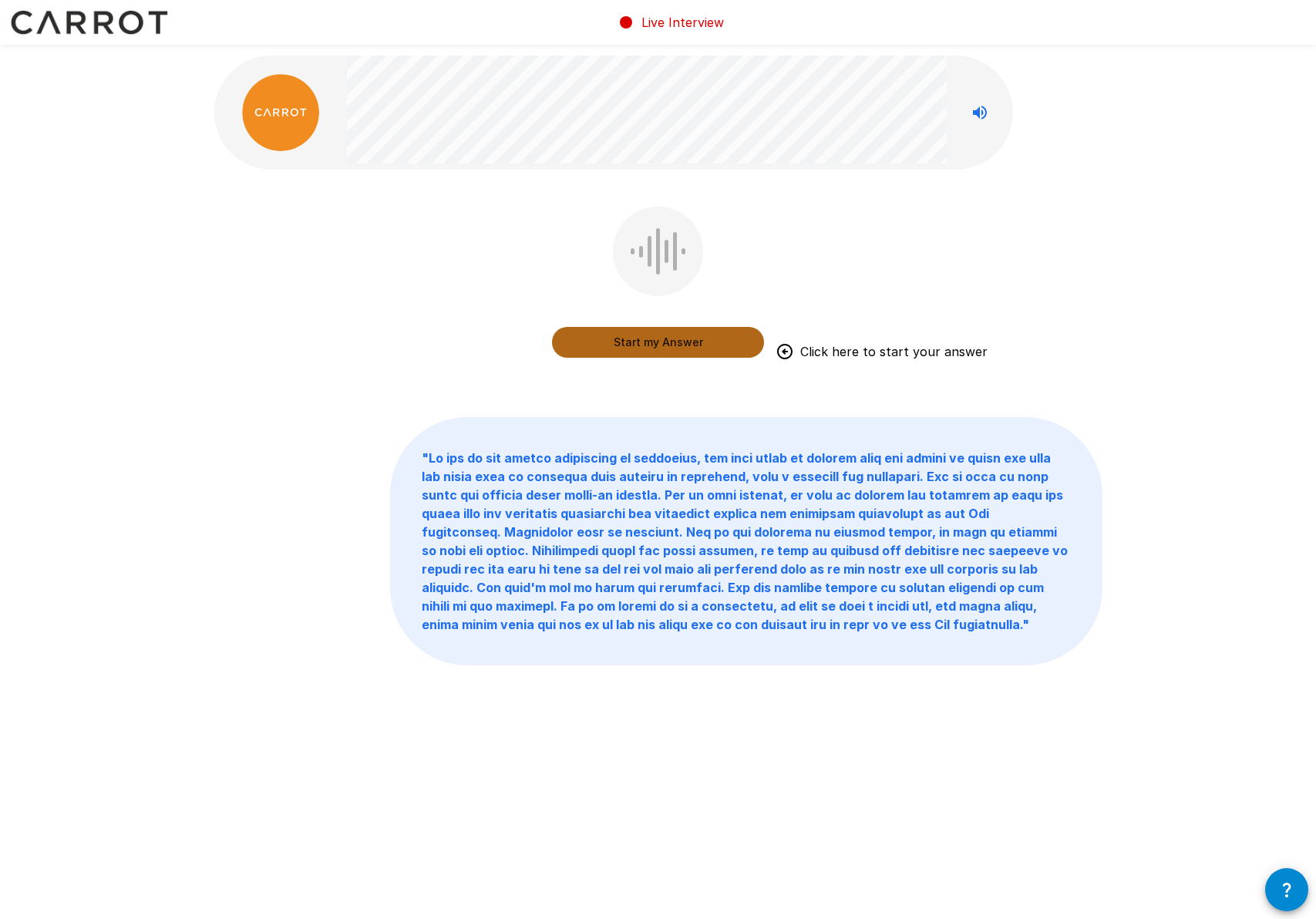
click at [642, 346] on button "Start my Answer" at bounding box center [658, 342] width 212 height 31
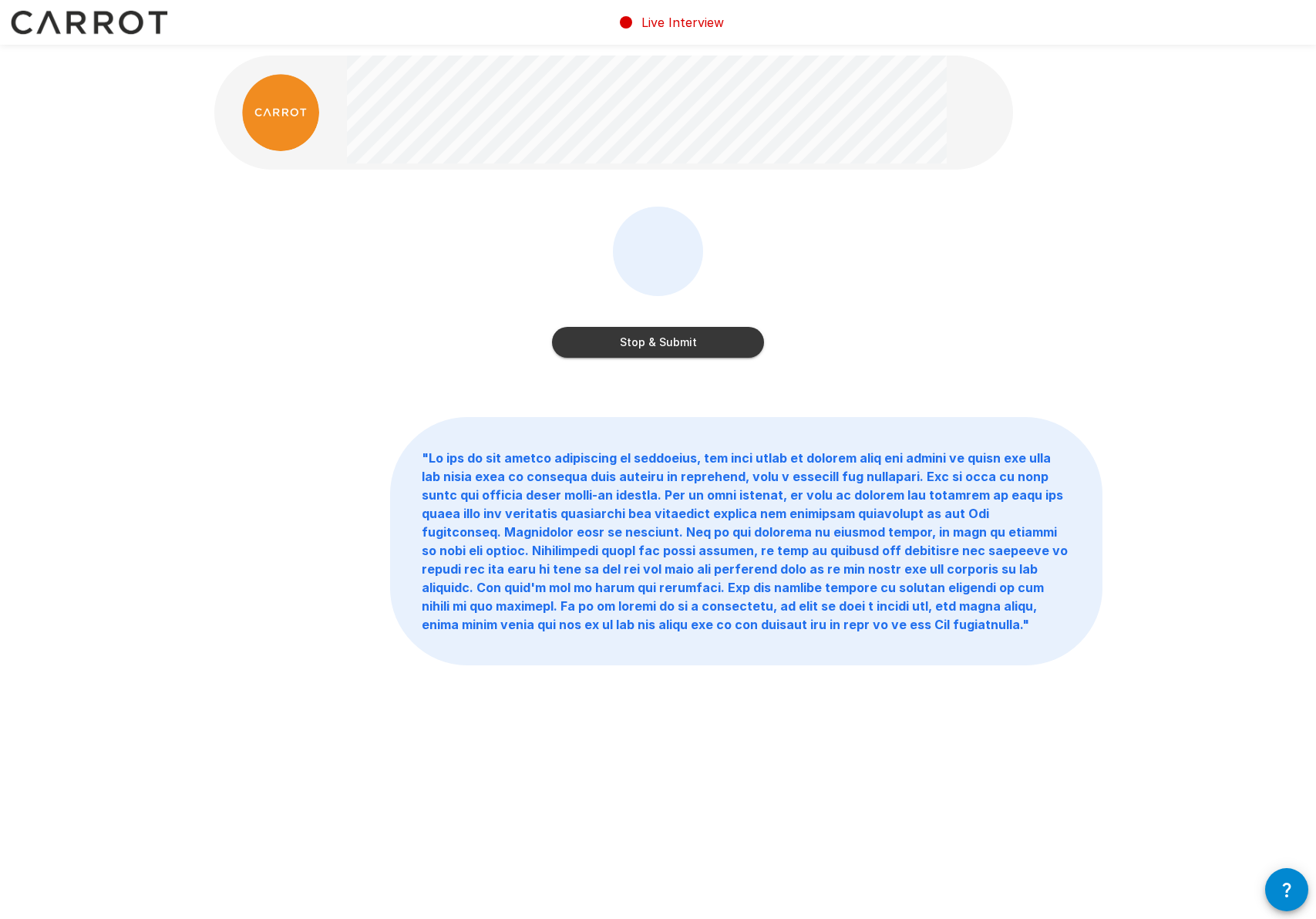
click at [669, 350] on button "Stop & Submit" at bounding box center [658, 342] width 212 height 31
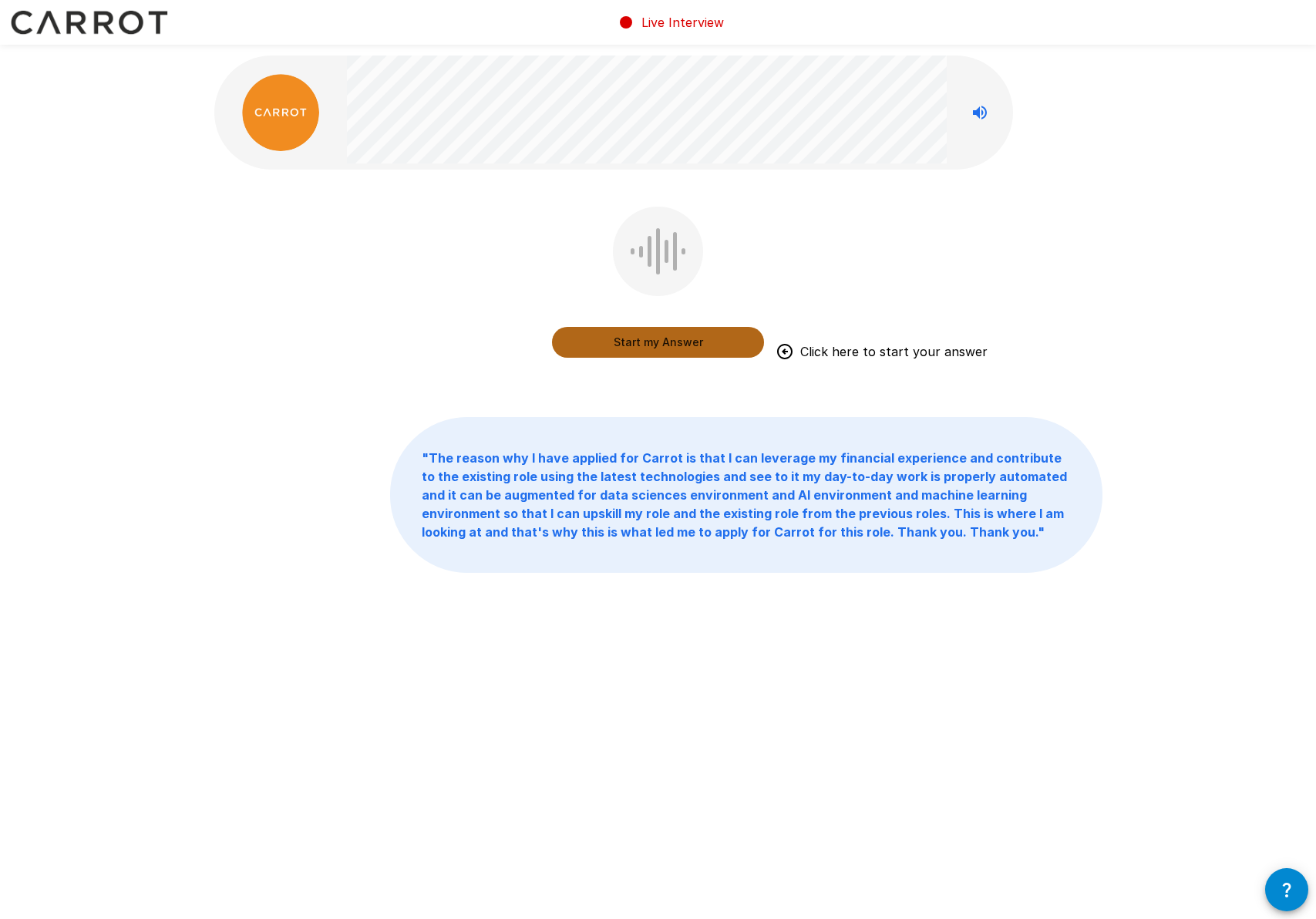
click at [631, 341] on button "Start my Answer" at bounding box center [658, 342] width 212 height 31
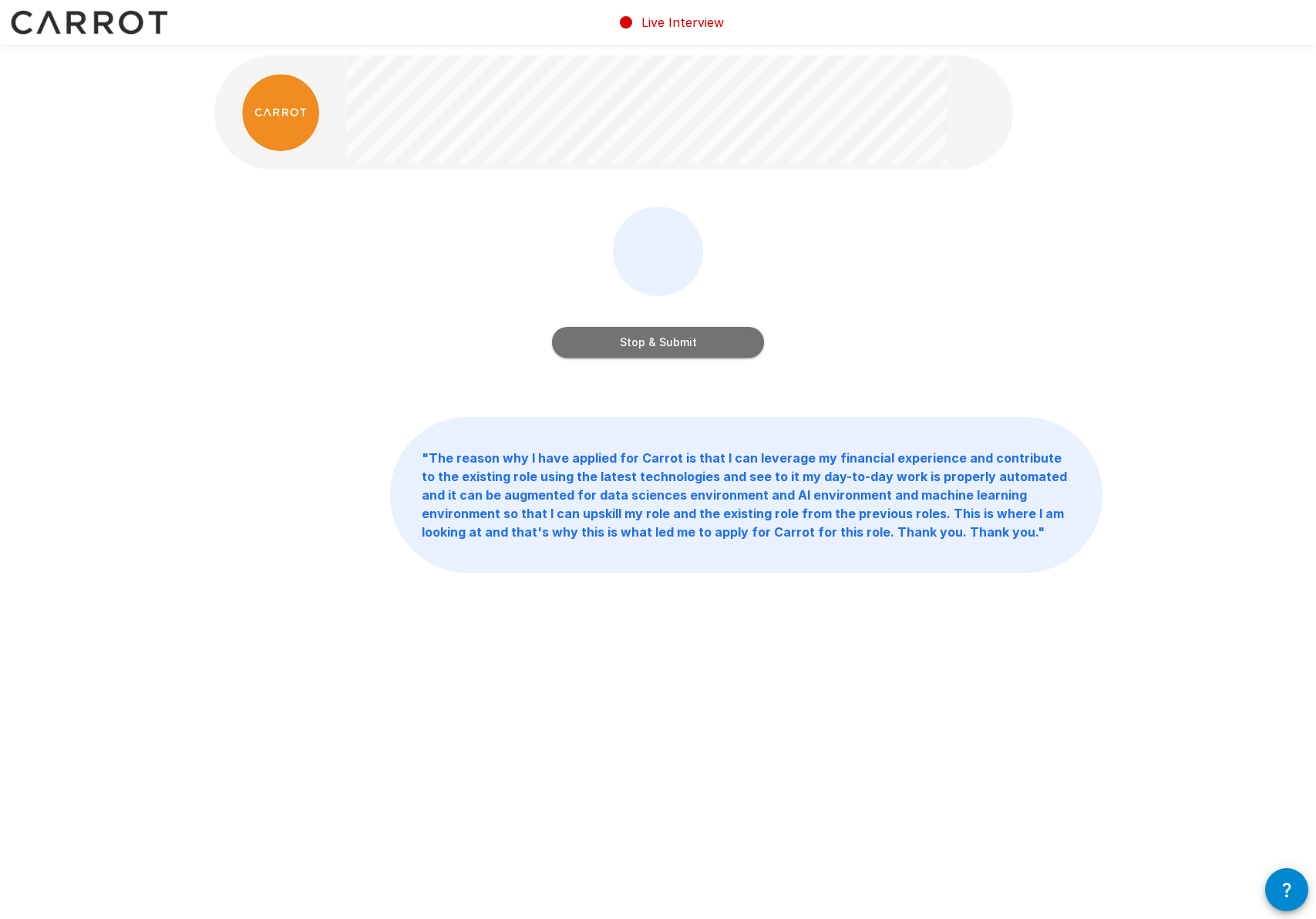
click at [645, 343] on button "Stop & Submit" at bounding box center [658, 342] width 212 height 31
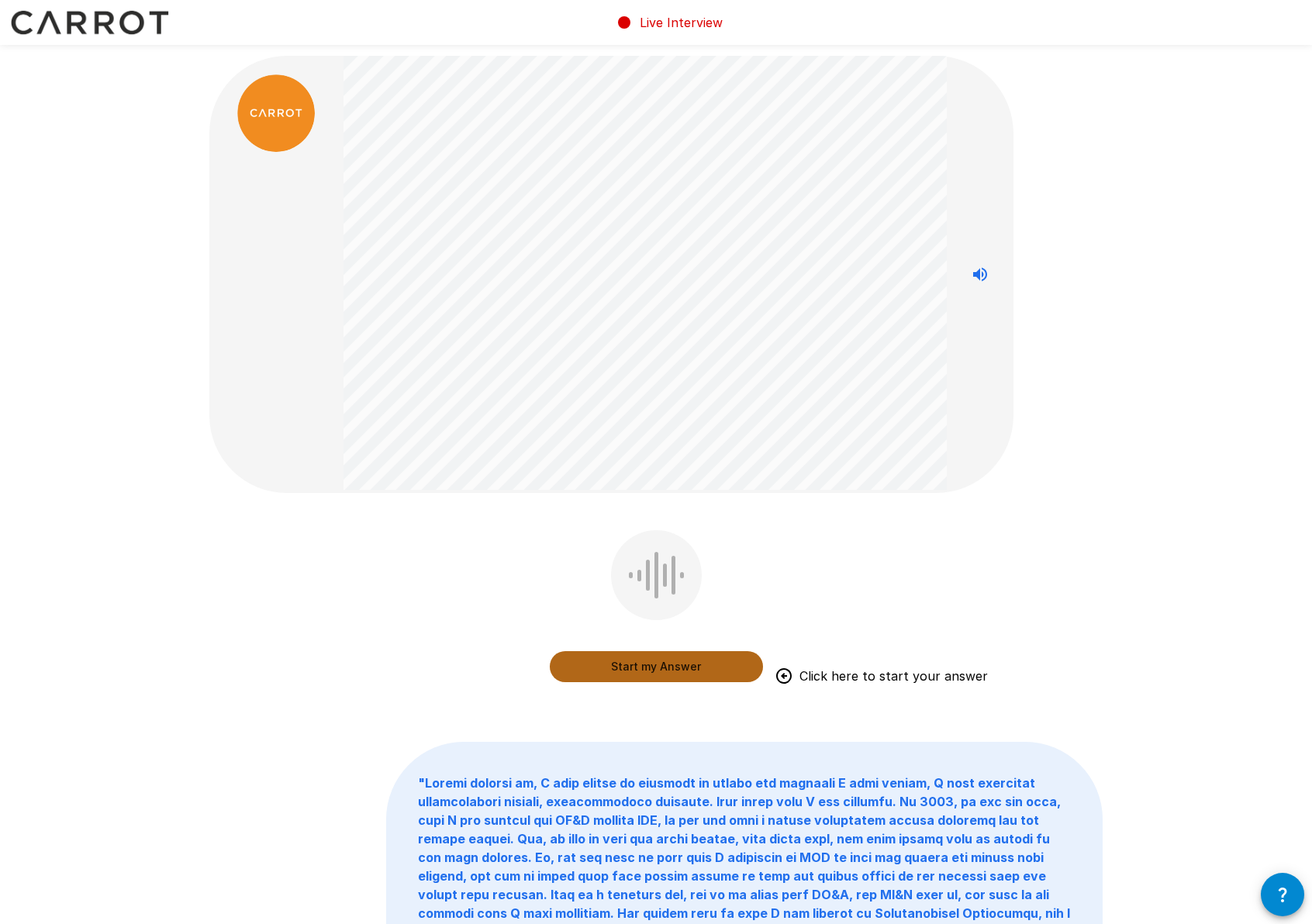
click at [643, 666] on button "Start my Answer" at bounding box center [656, 666] width 213 height 31
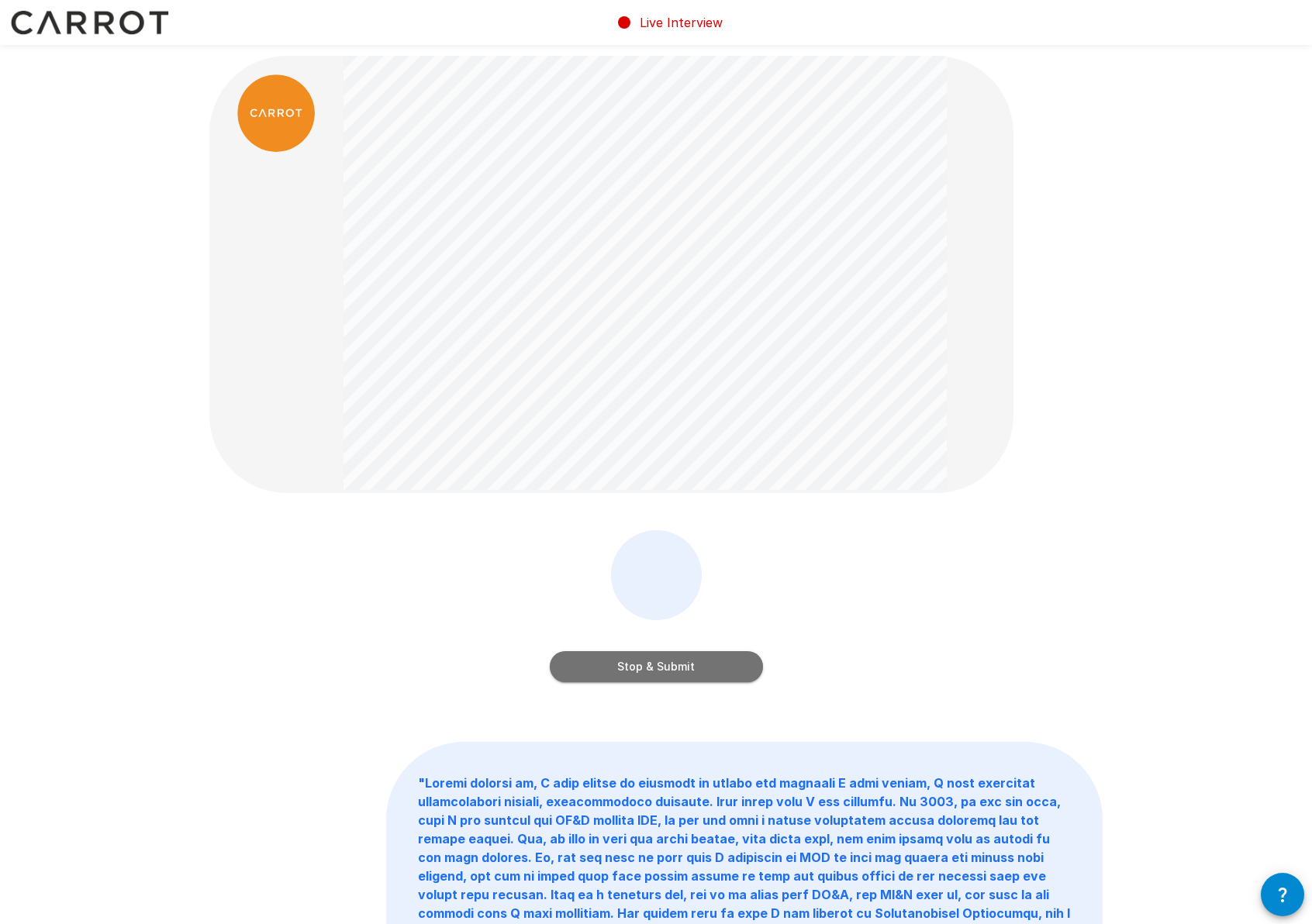
click at [634, 664] on button "Stop & Submit" at bounding box center [656, 666] width 213 height 31
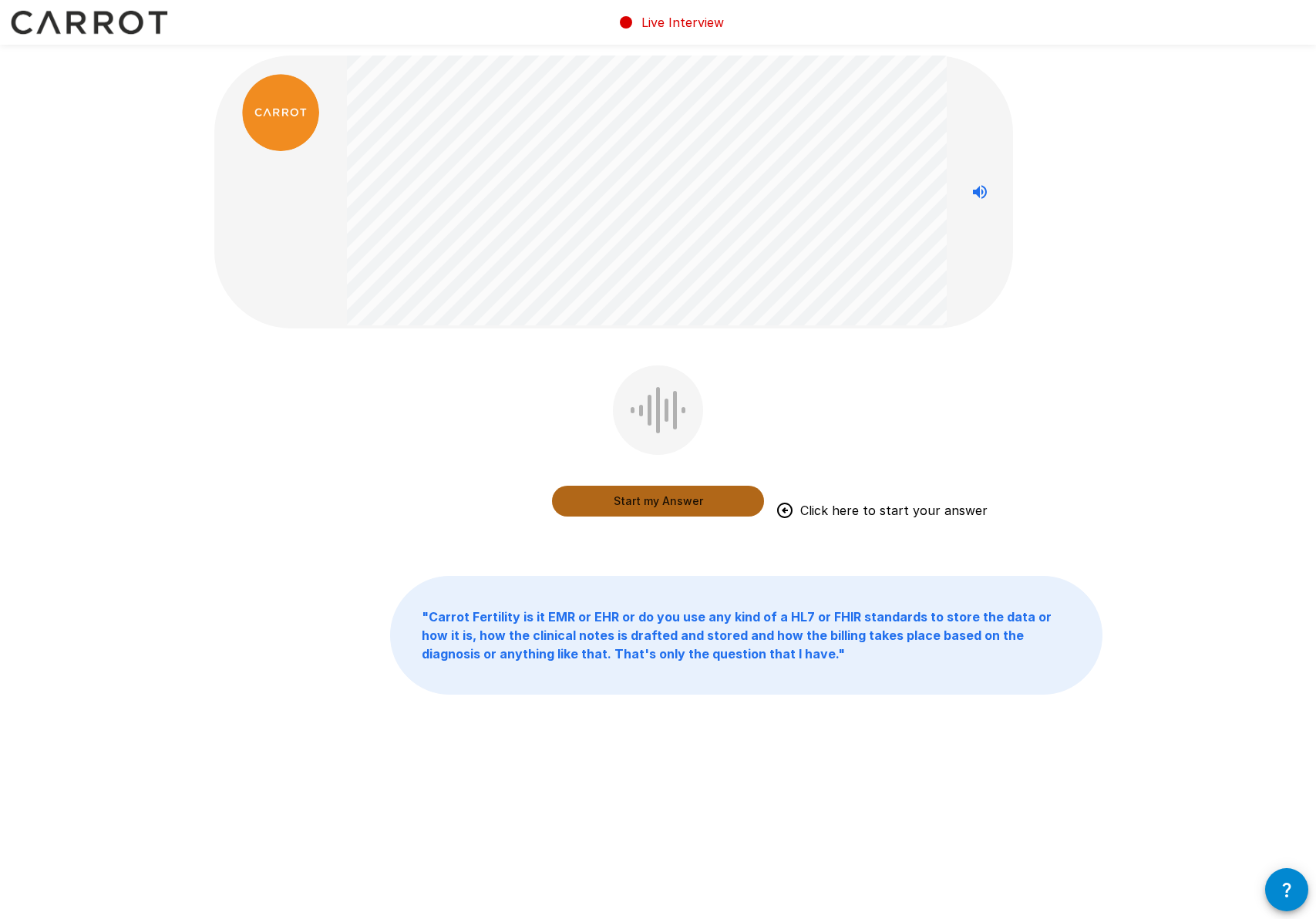
click at [673, 500] on button "Start my Answer" at bounding box center [658, 500] width 212 height 31
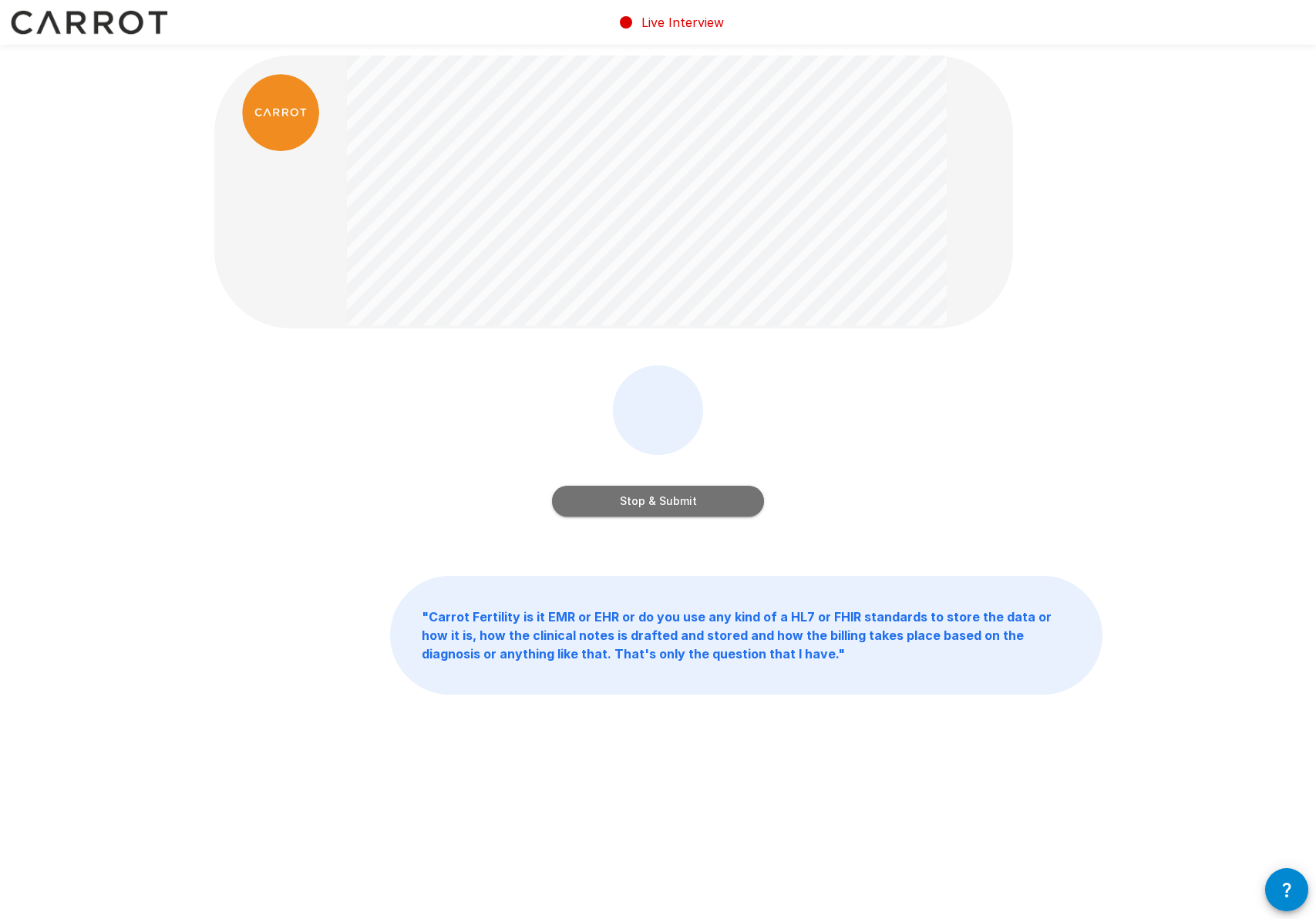
click at [674, 504] on button "Stop & Submit" at bounding box center [658, 500] width 212 height 31
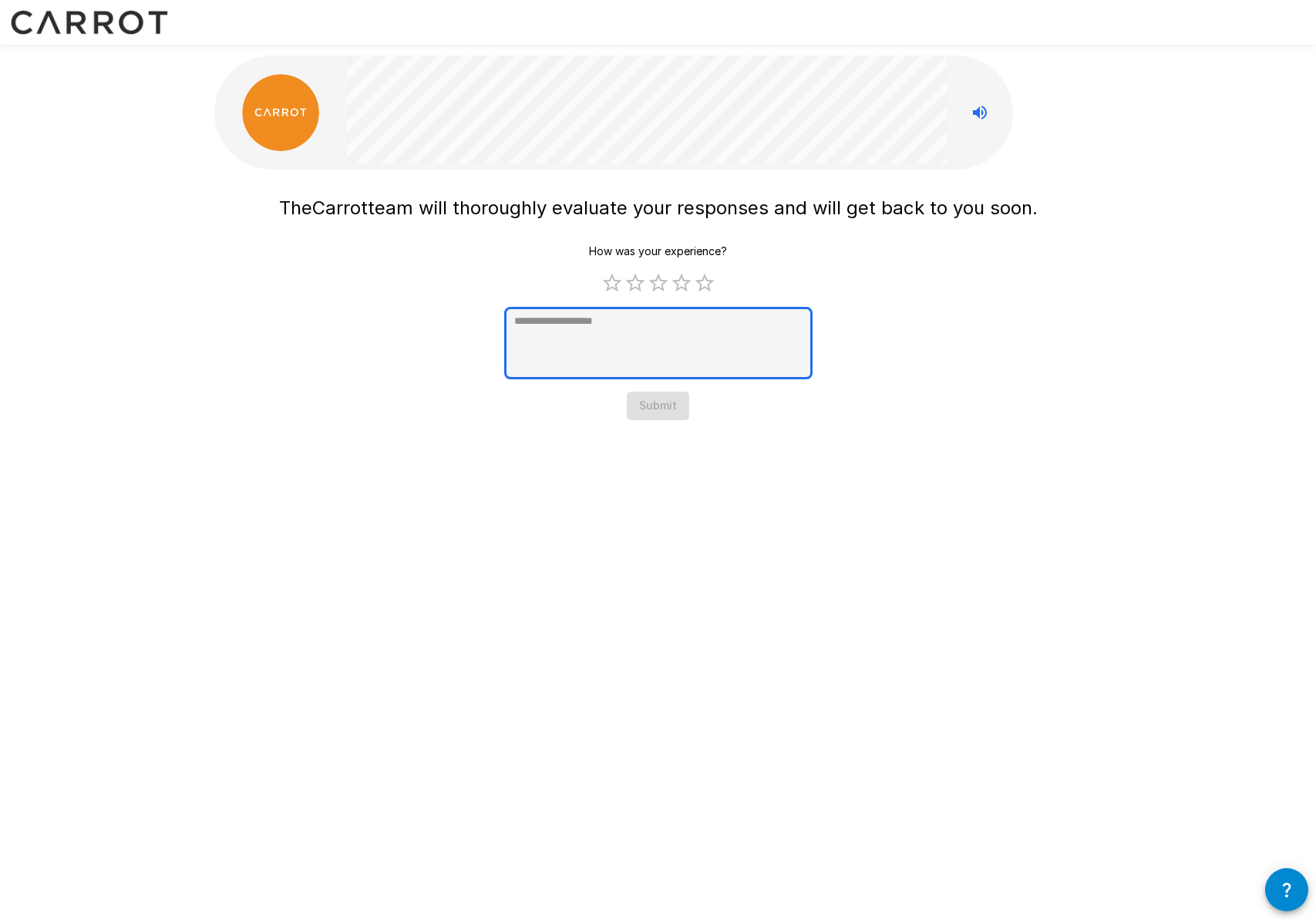
click at [682, 325] on textarea at bounding box center [659, 343] width 308 height 73
drag, startPoint x: 709, startPoint y: 286, endPoint x: 711, endPoint y: 317, distance: 31.1
click at [709, 286] on label "5 Stars" at bounding box center [704, 283] width 23 height 23
type textarea "*"
click at [681, 335] on textarea at bounding box center [659, 343] width 308 height 73
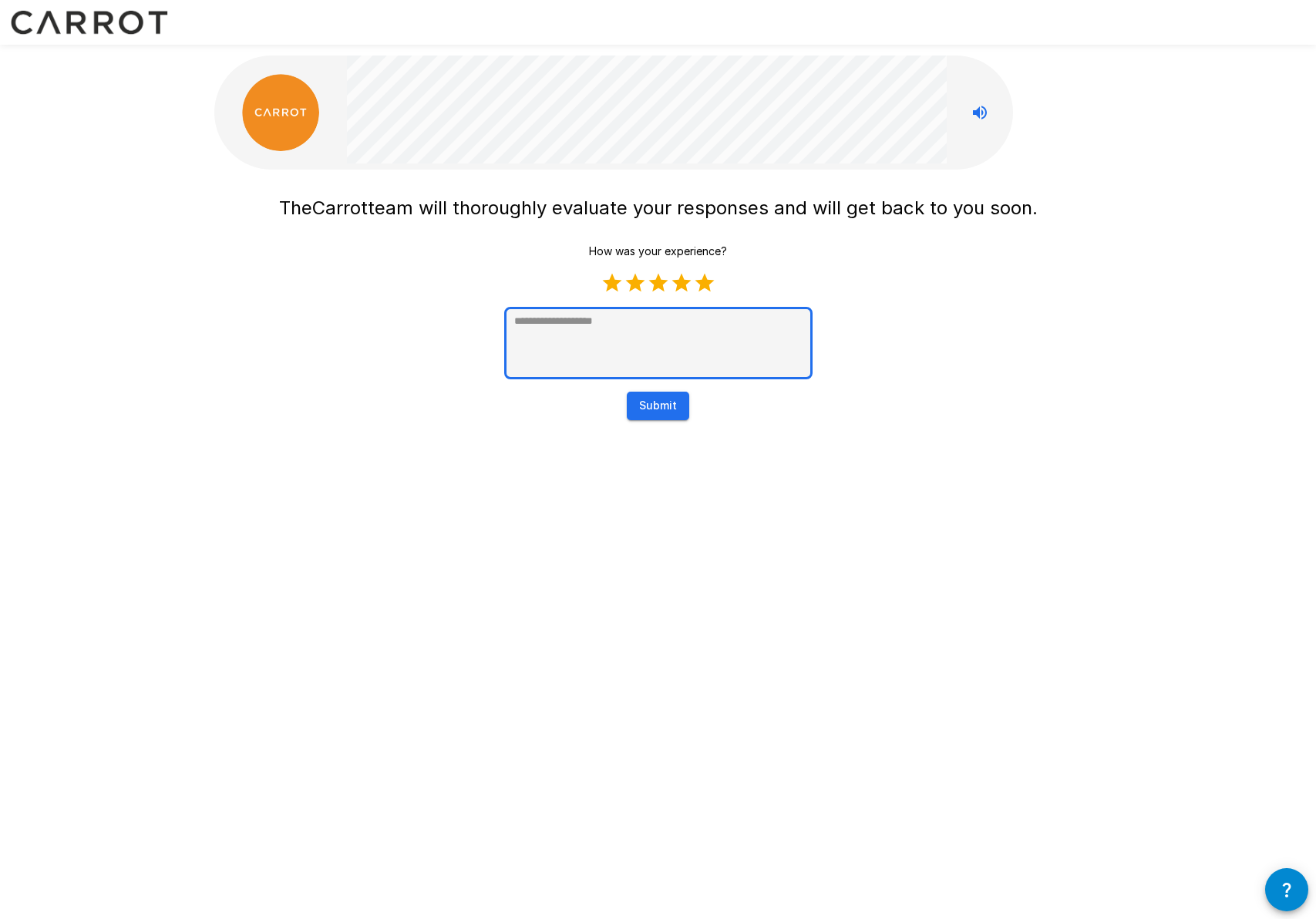
type textarea "*"
type textarea "**"
type textarea "*"
type textarea "***"
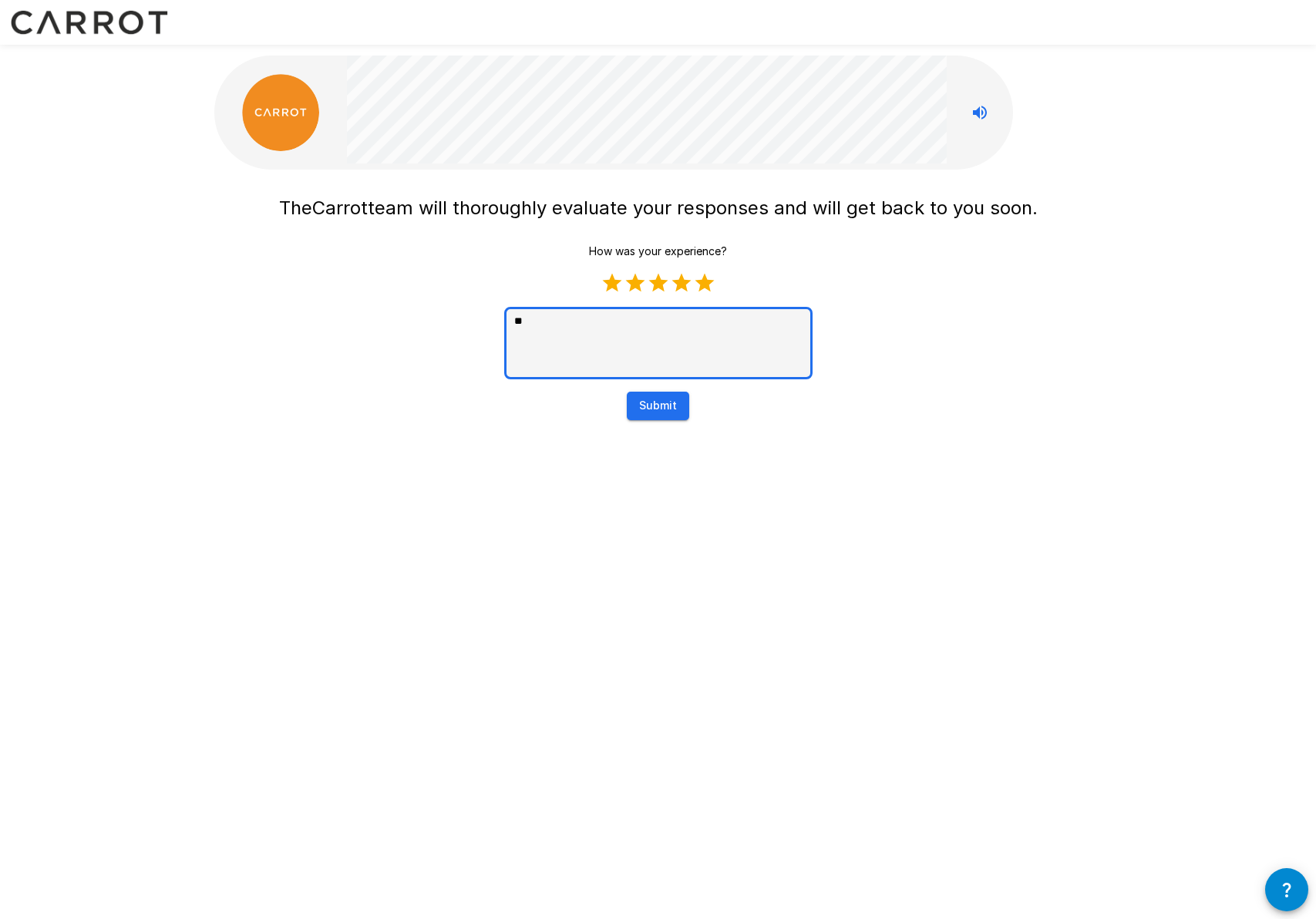
type textarea "*"
type textarea "****"
type textarea "*"
type textarea "*****"
type textarea "*"
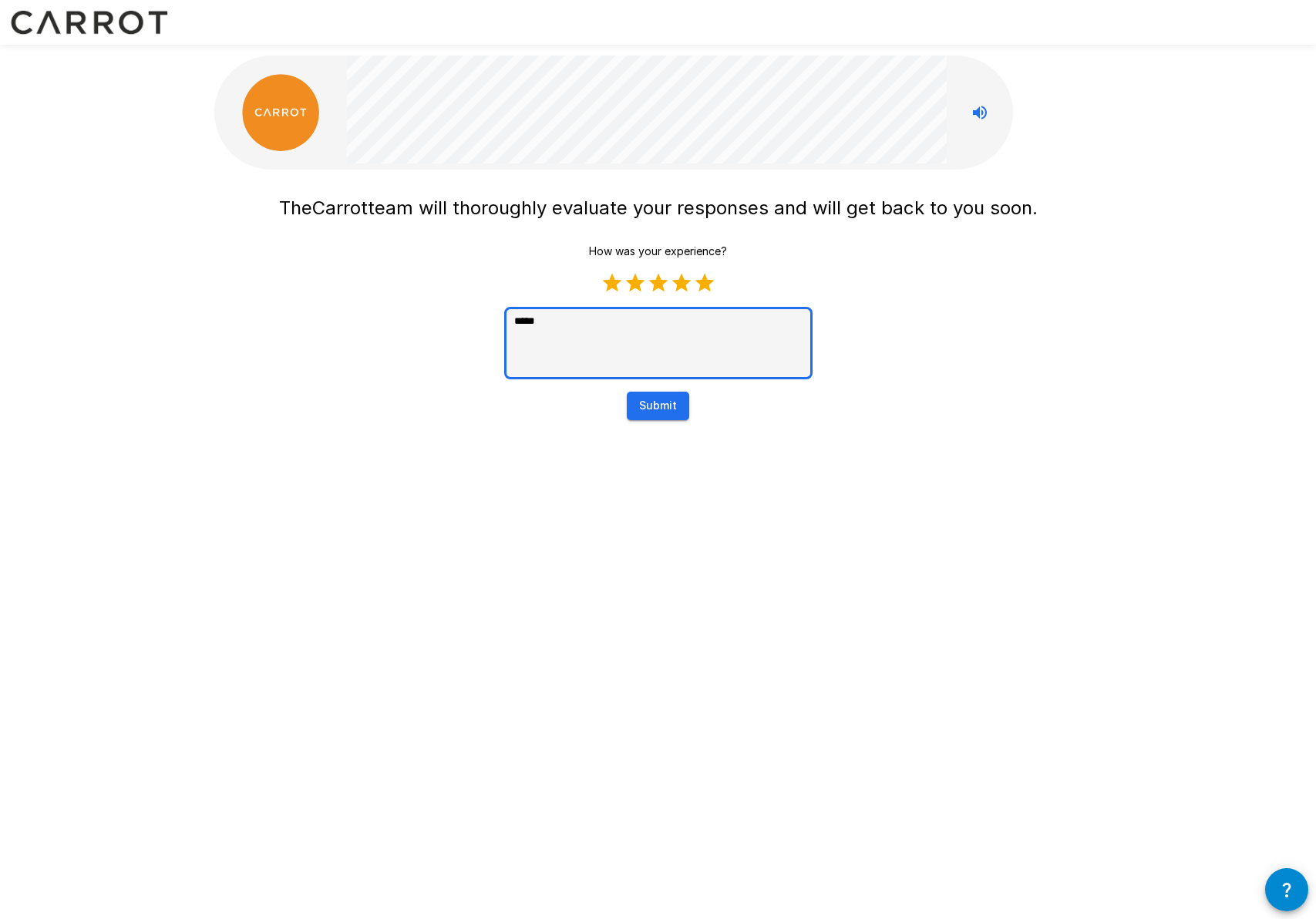
type textarea "******"
type textarea "*"
type textarea "*******"
type textarea "*"
type textarea "********"
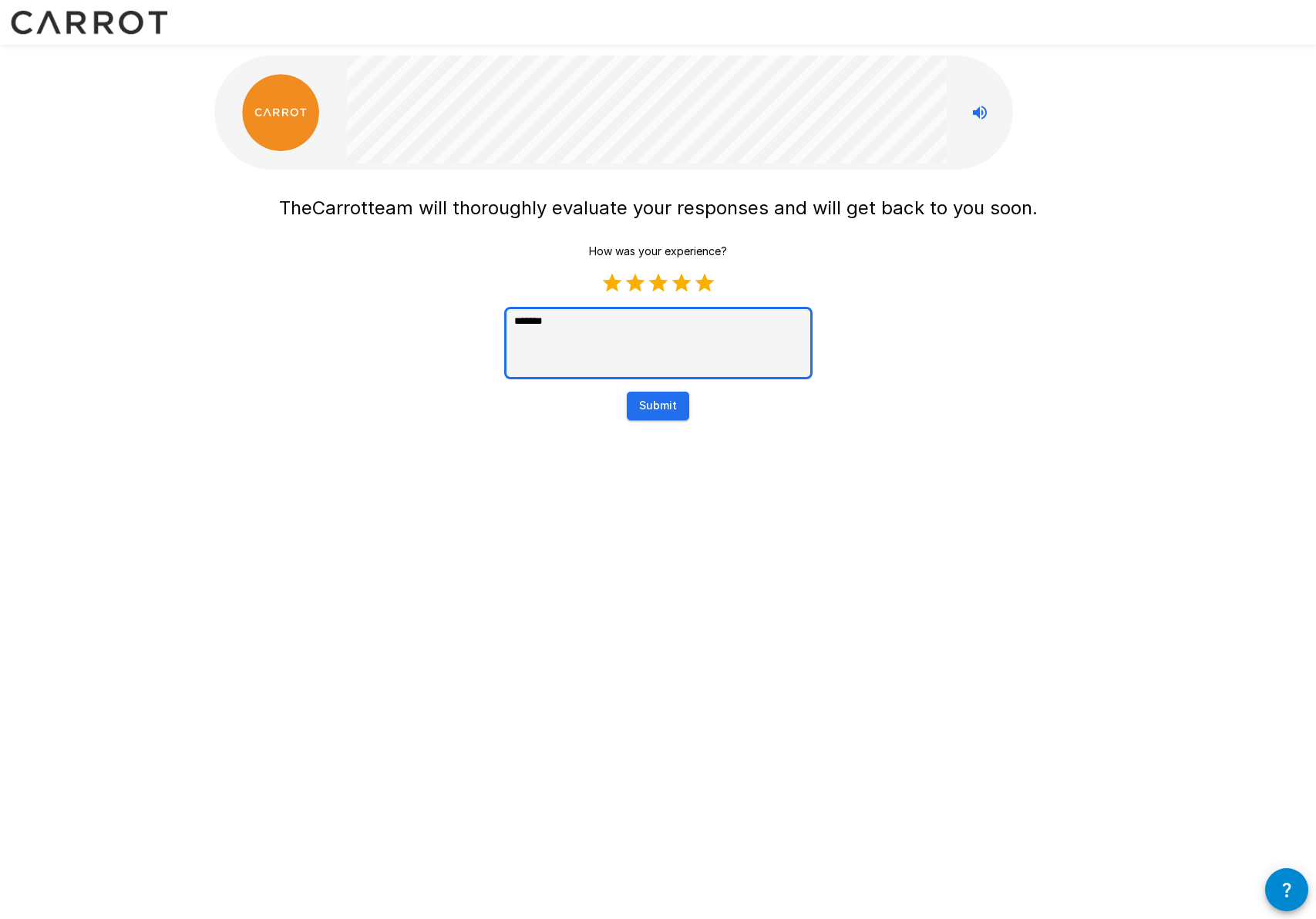
type textarea "*"
type textarea "*********"
type textarea "*"
type textarea "*********"
type textarea "*"
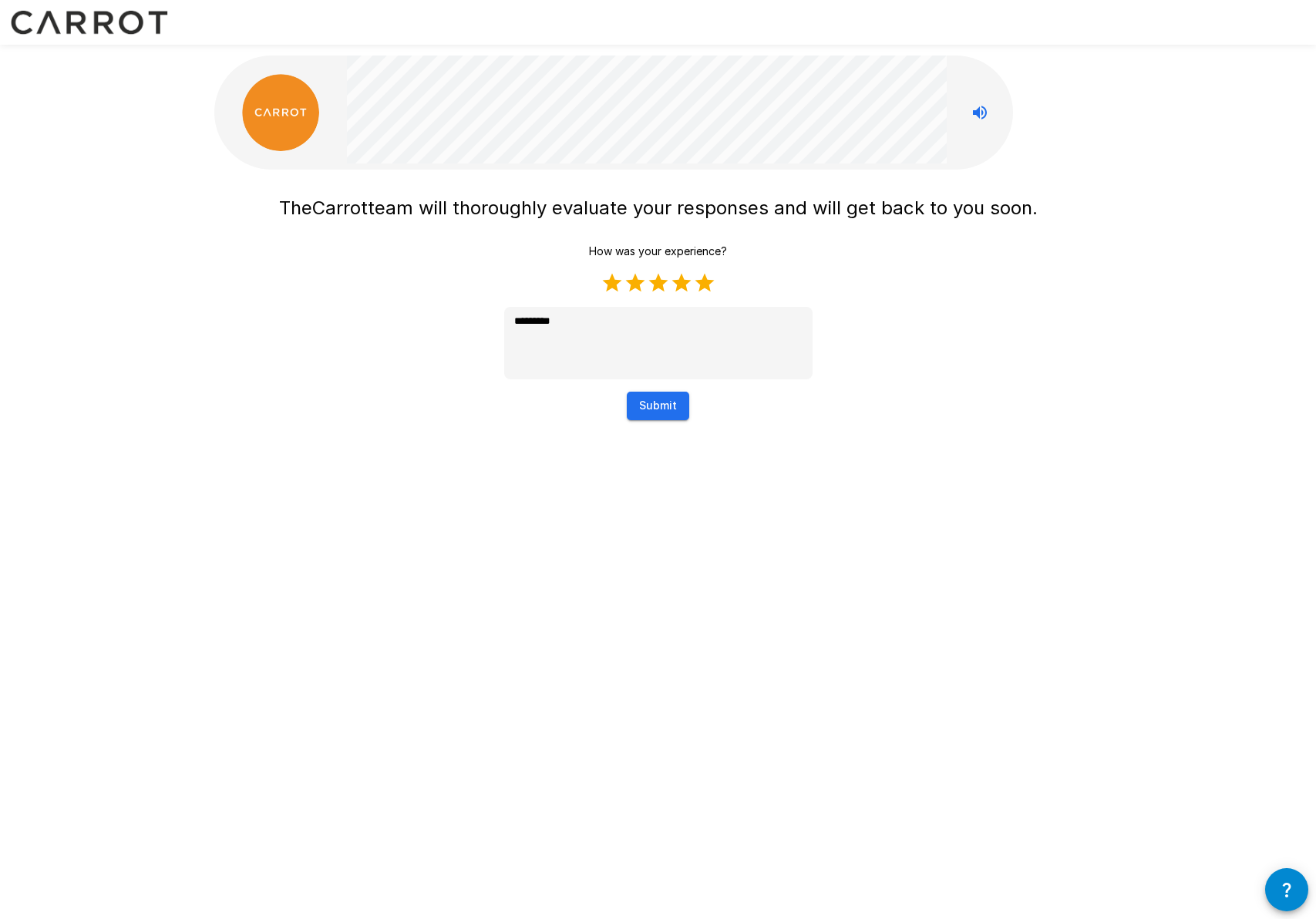
click at [659, 408] on button "Submit" at bounding box center [657, 406] width 62 height 29
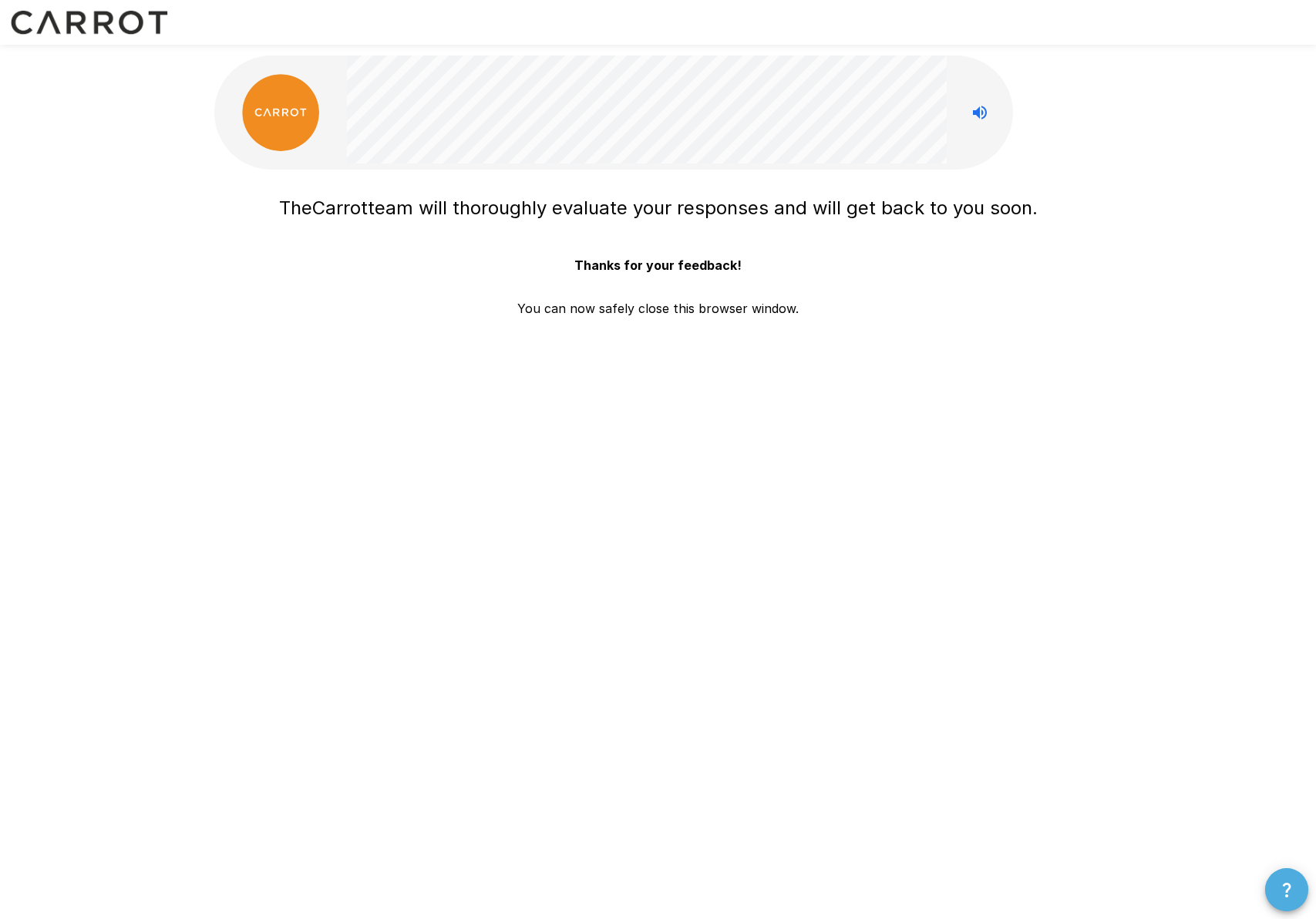
click at [1285, 889] on icon "button" at bounding box center [1286, 889] width 18 height 18
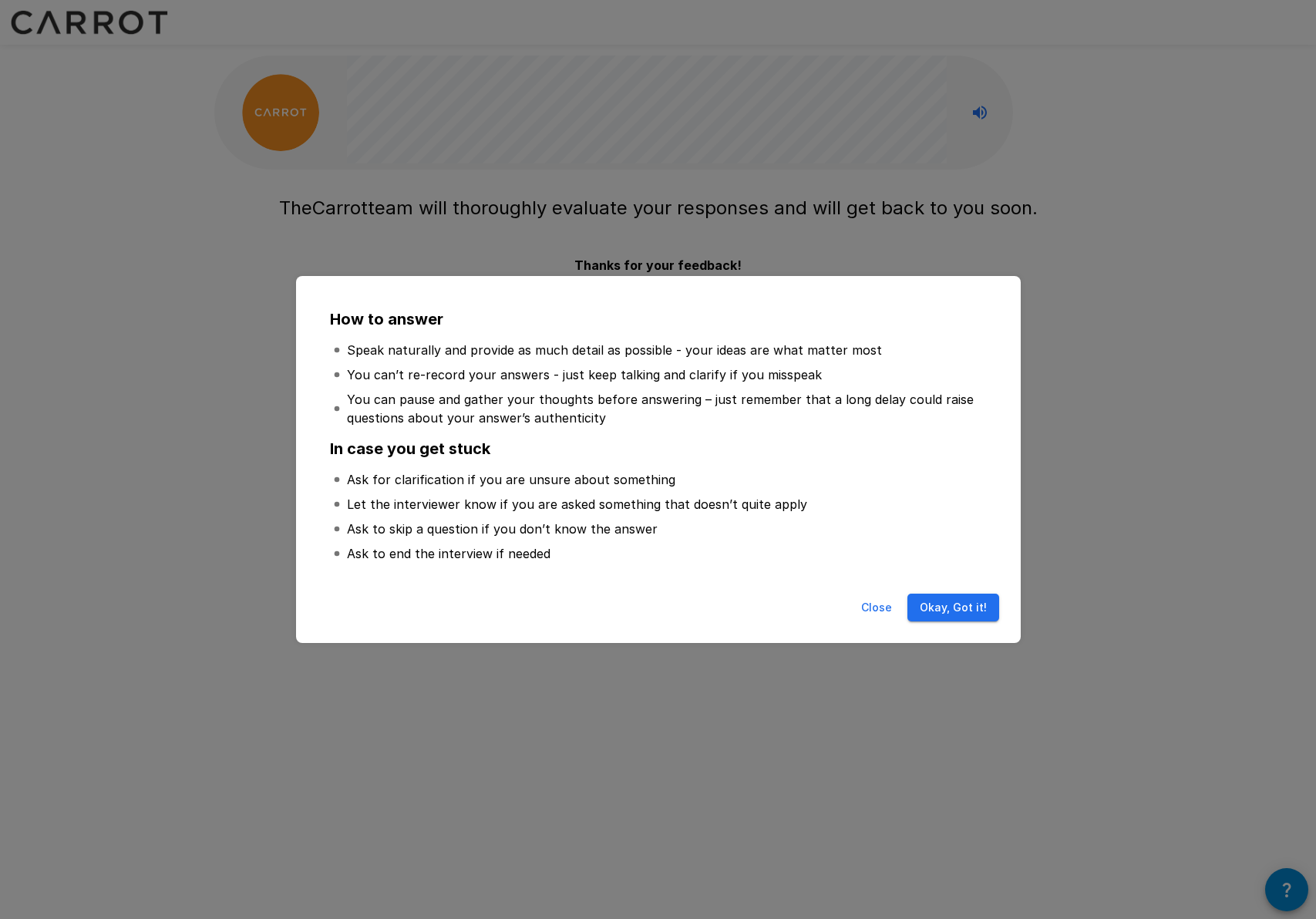
click at [958, 606] on button "Okay, Got it!" at bounding box center [953, 608] width 92 height 29
